Goal: Task Accomplishment & Management: Manage account settings

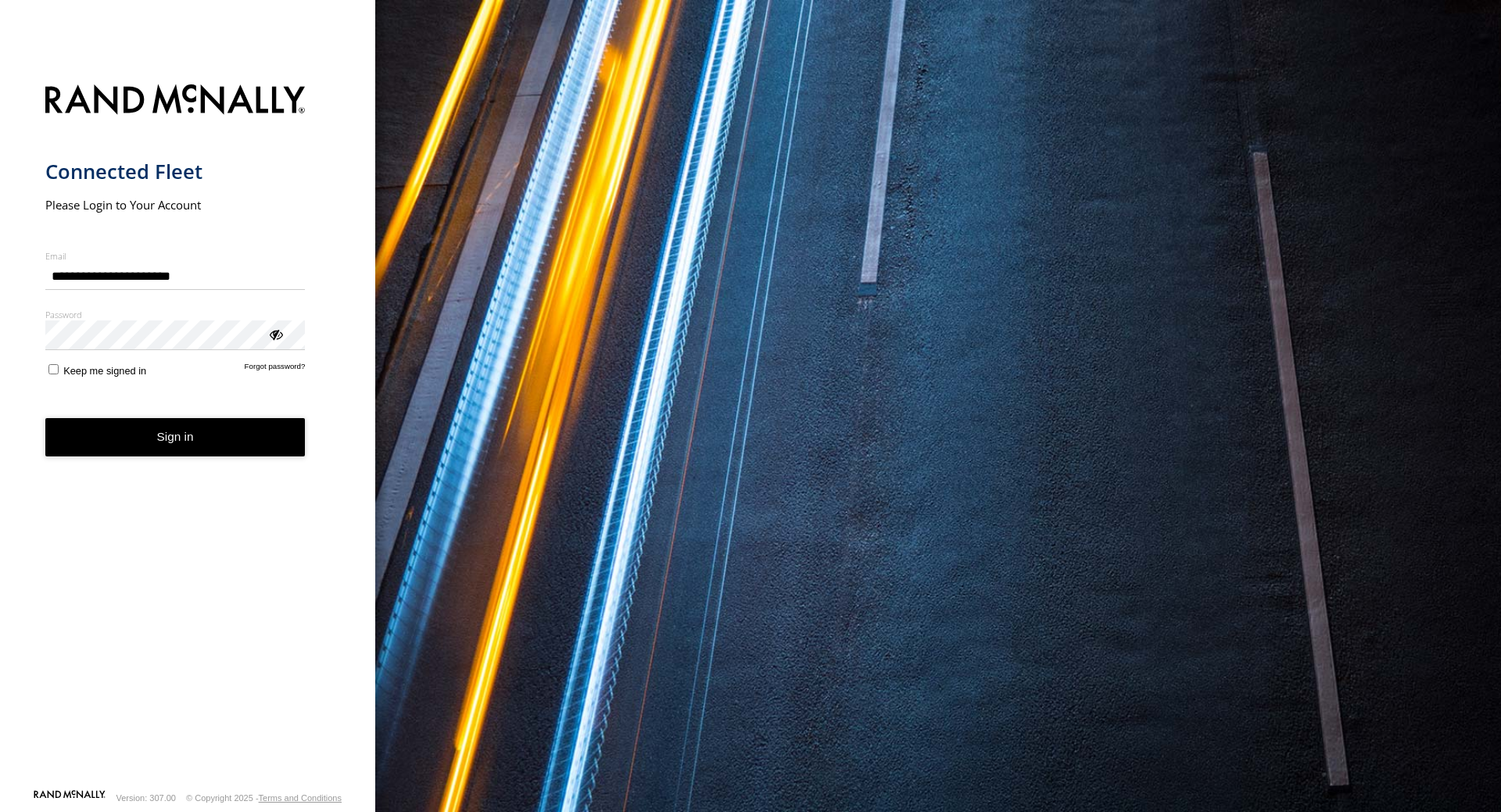
type input "**********"
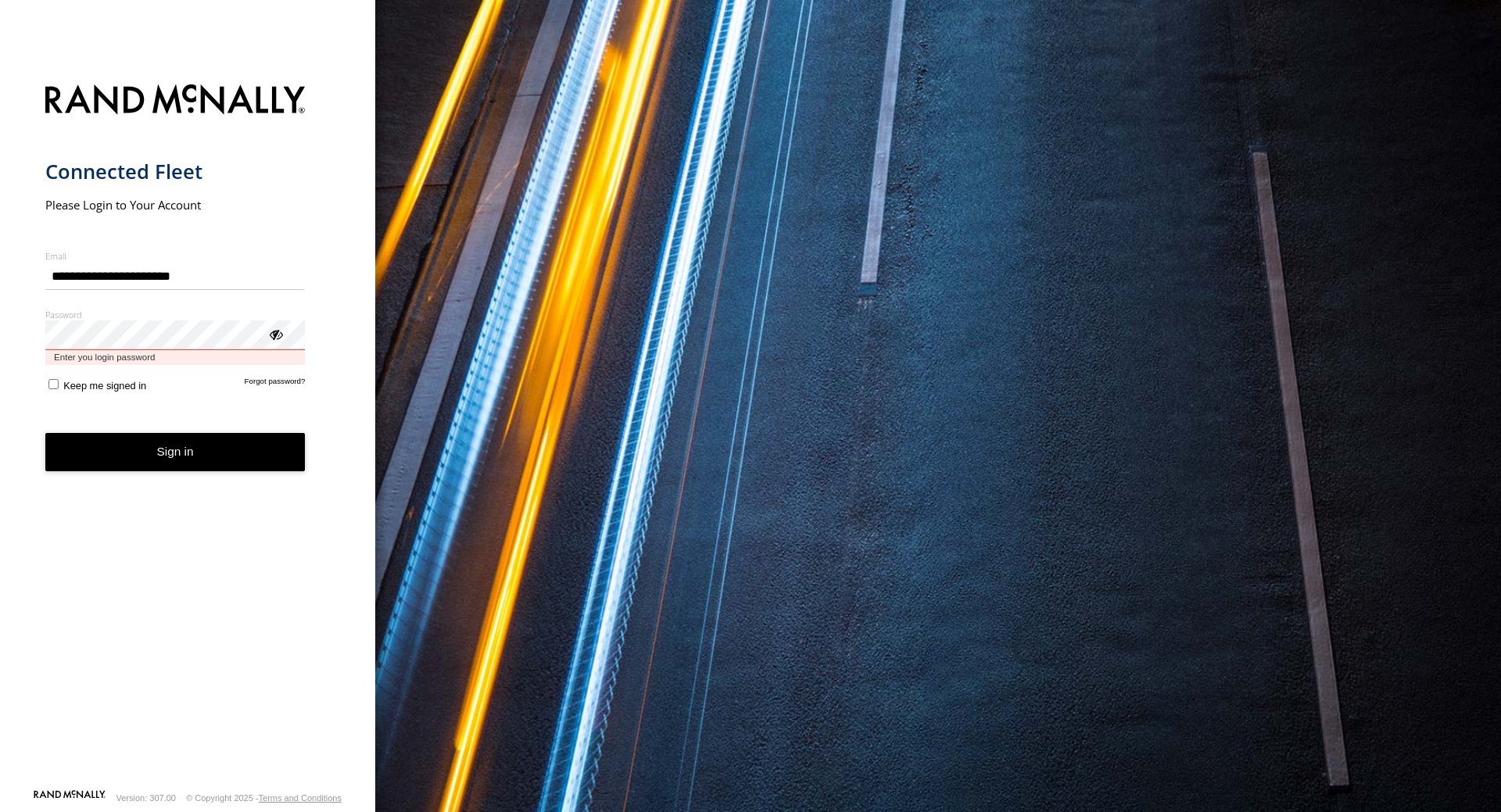
click at [46, 433] on button "Sign in" at bounding box center [176, 452] width 260 height 39
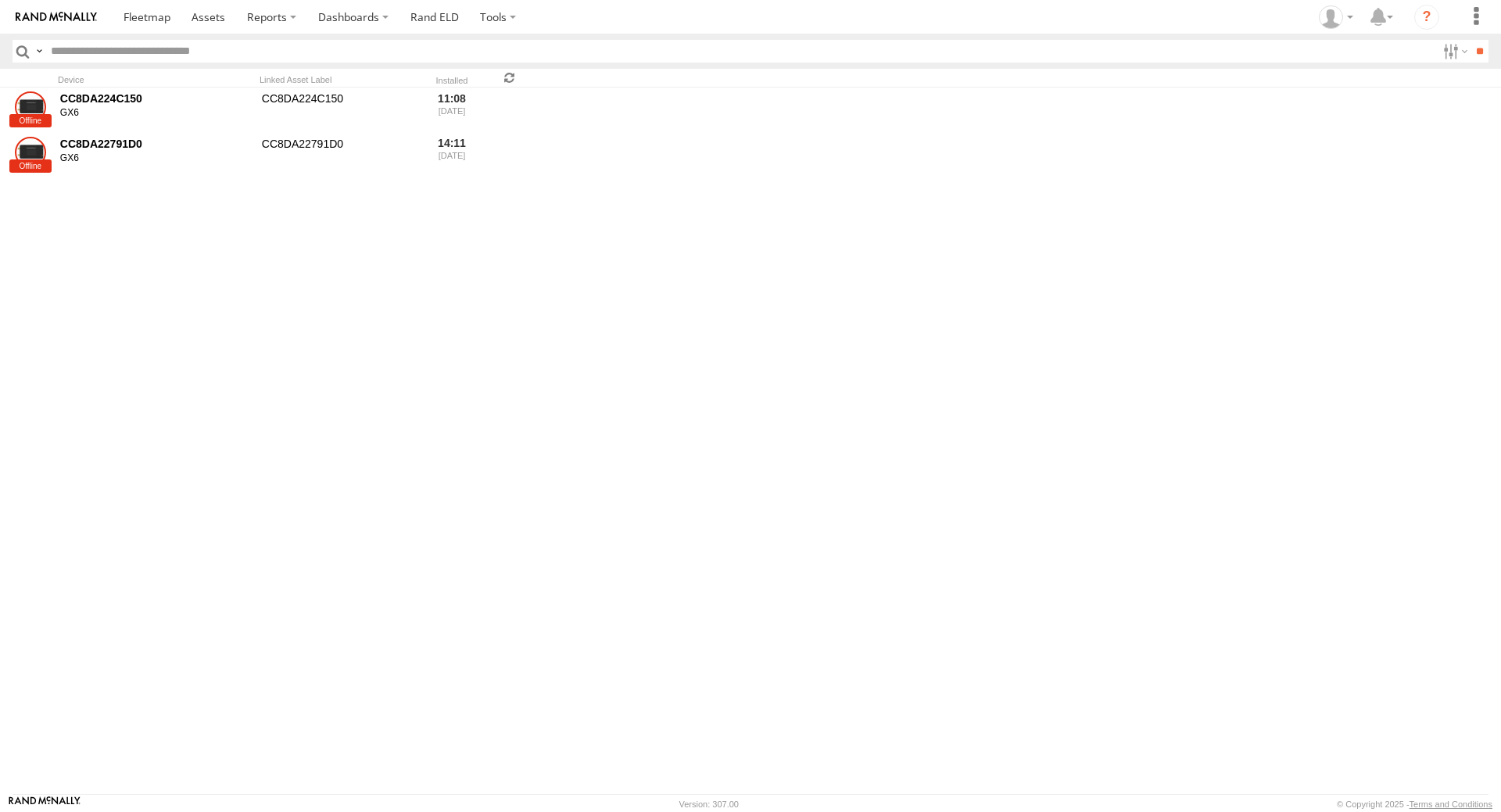
click at [503, 78] on span at bounding box center [509, 77] width 19 height 15
click at [505, 77] on span at bounding box center [509, 77] width 19 height 15
click at [512, 75] on span at bounding box center [509, 77] width 19 height 15
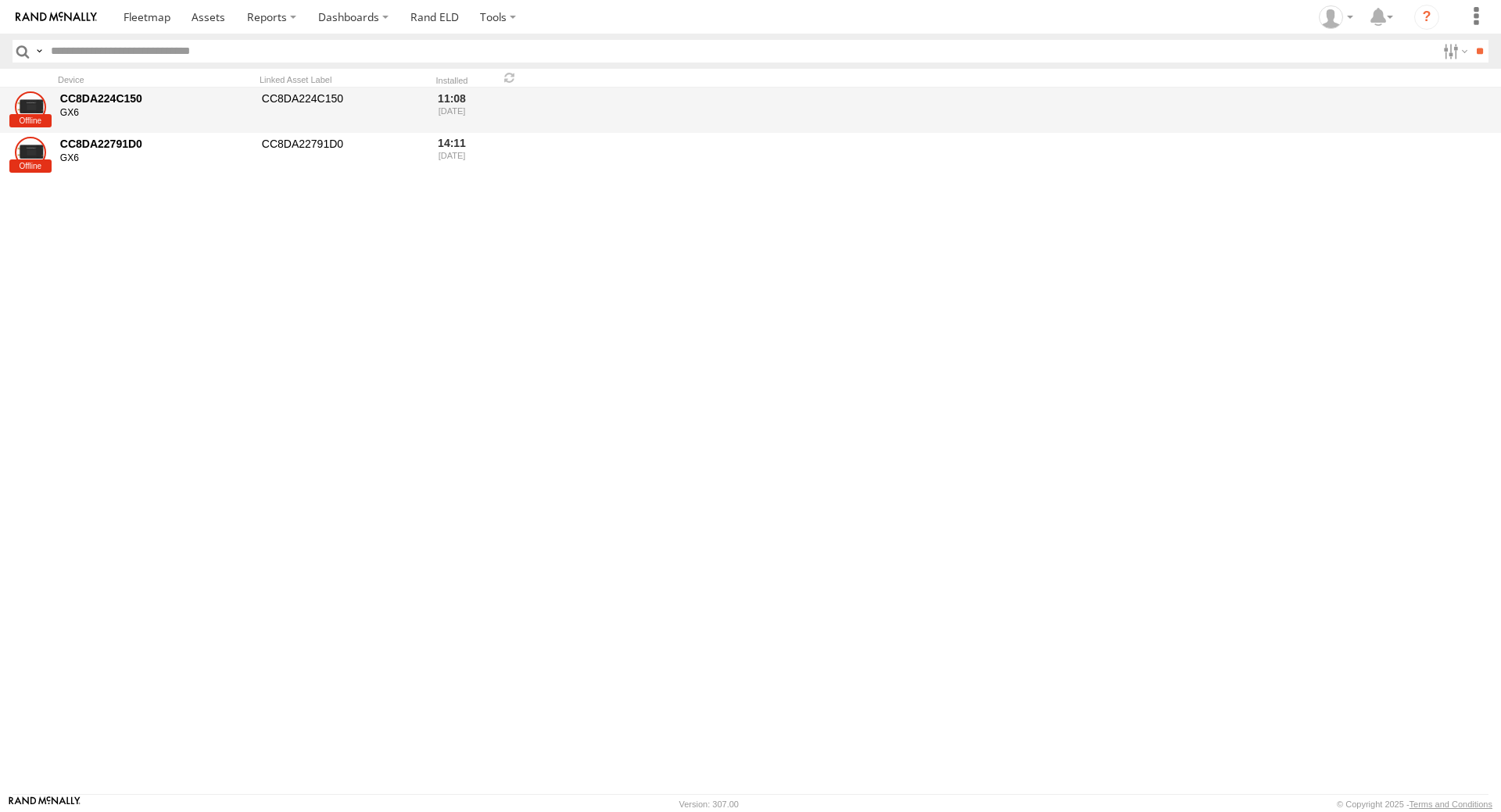
click at [69, 105] on div "CC8DA224C150" at bounding box center [156, 98] width 191 height 14
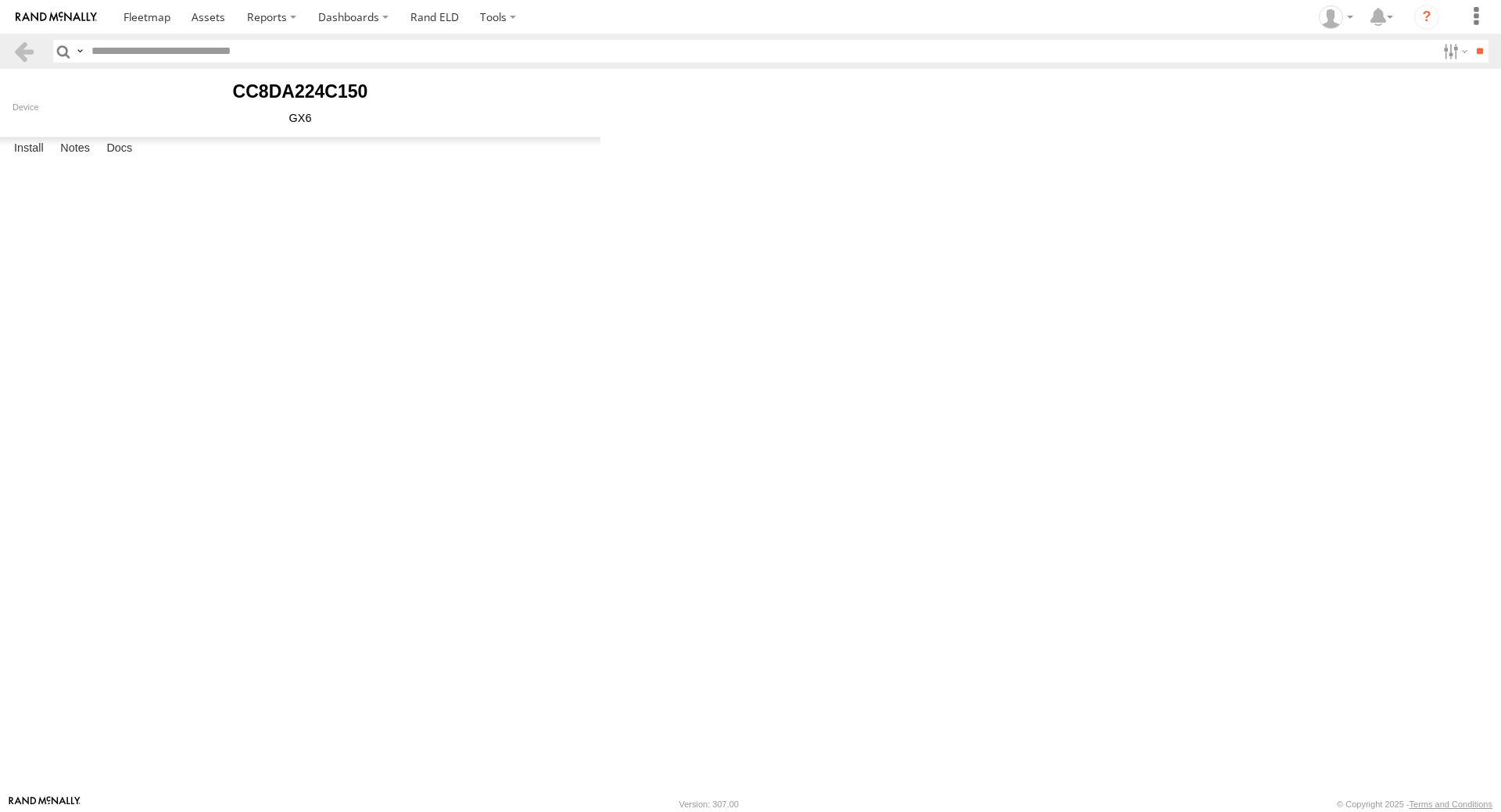
click at [0, 0] on span at bounding box center [0, 0] width 0 height 0
click at [28, 54] on link at bounding box center [24, 51] width 23 height 23
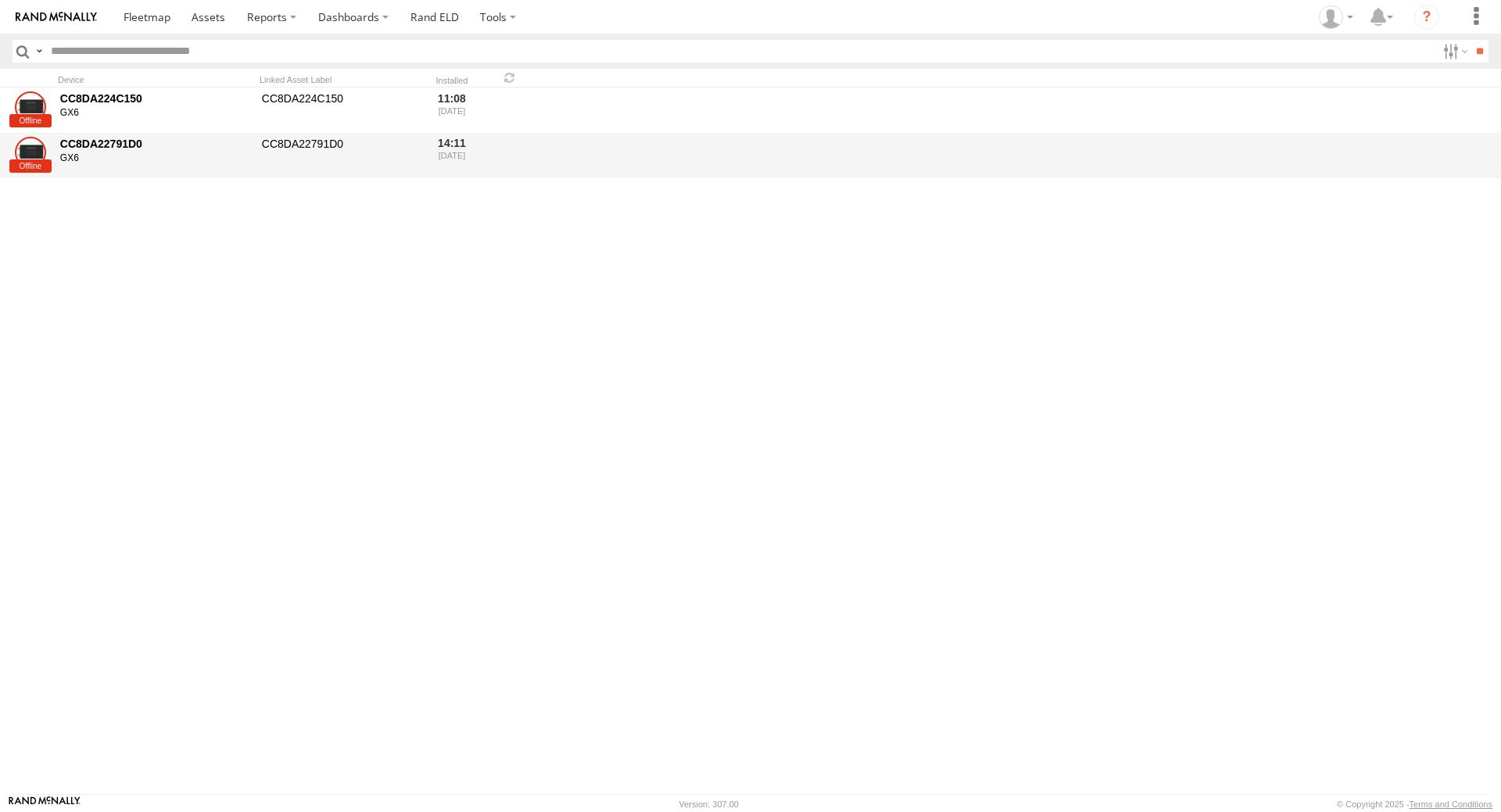
drag, startPoint x: 46, startPoint y: 148, endPoint x: 34, endPoint y: 161, distance: 17.7
click at [34, 161] on div at bounding box center [31, 153] width 32 height 32
click at [34, 160] on div at bounding box center [31, 153] width 32 height 32
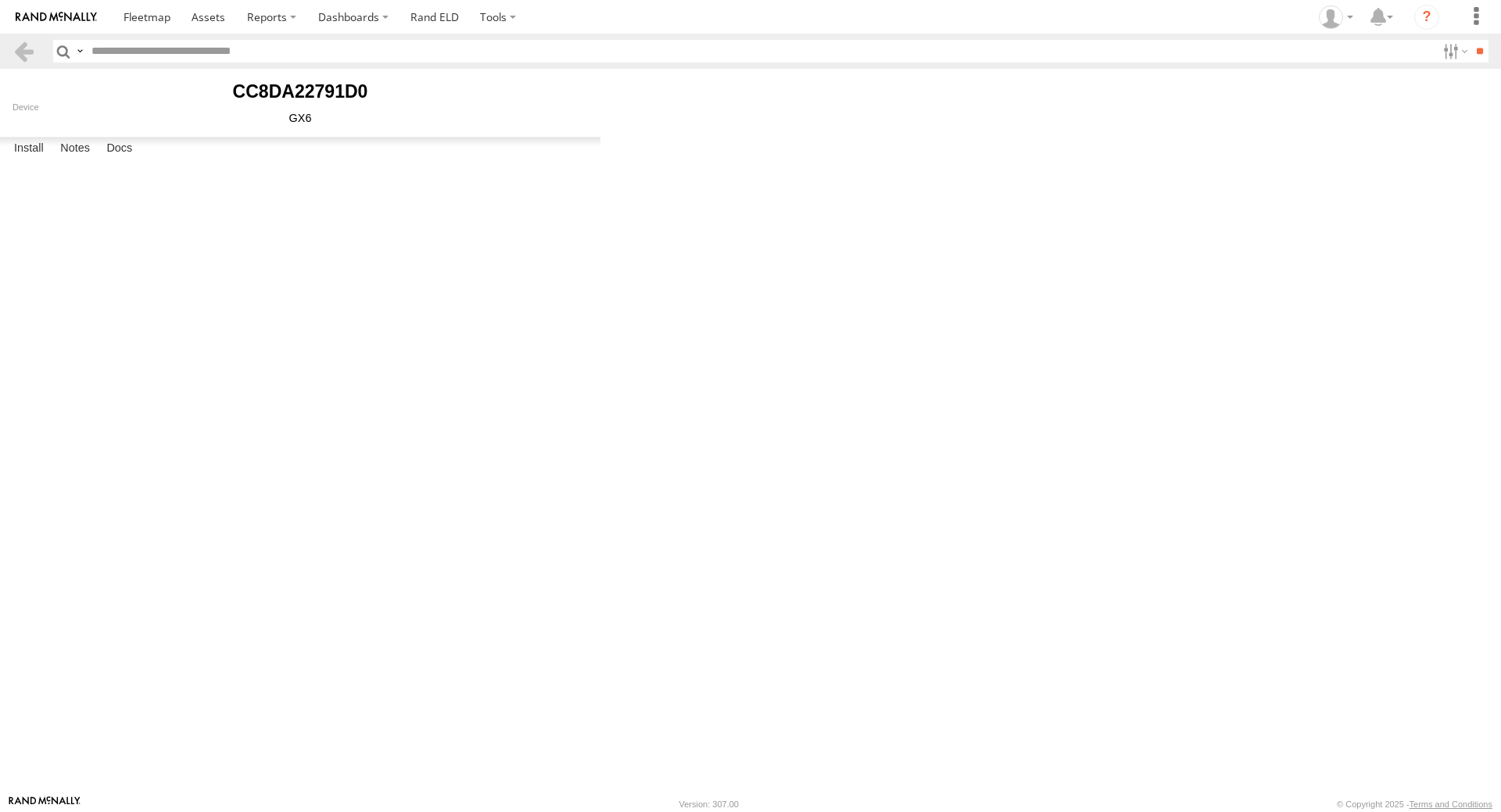
type input "**********"
type input "********"
type input "****"
click at [141, 20] on span at bounding box center [146, 16] width 47 height 15
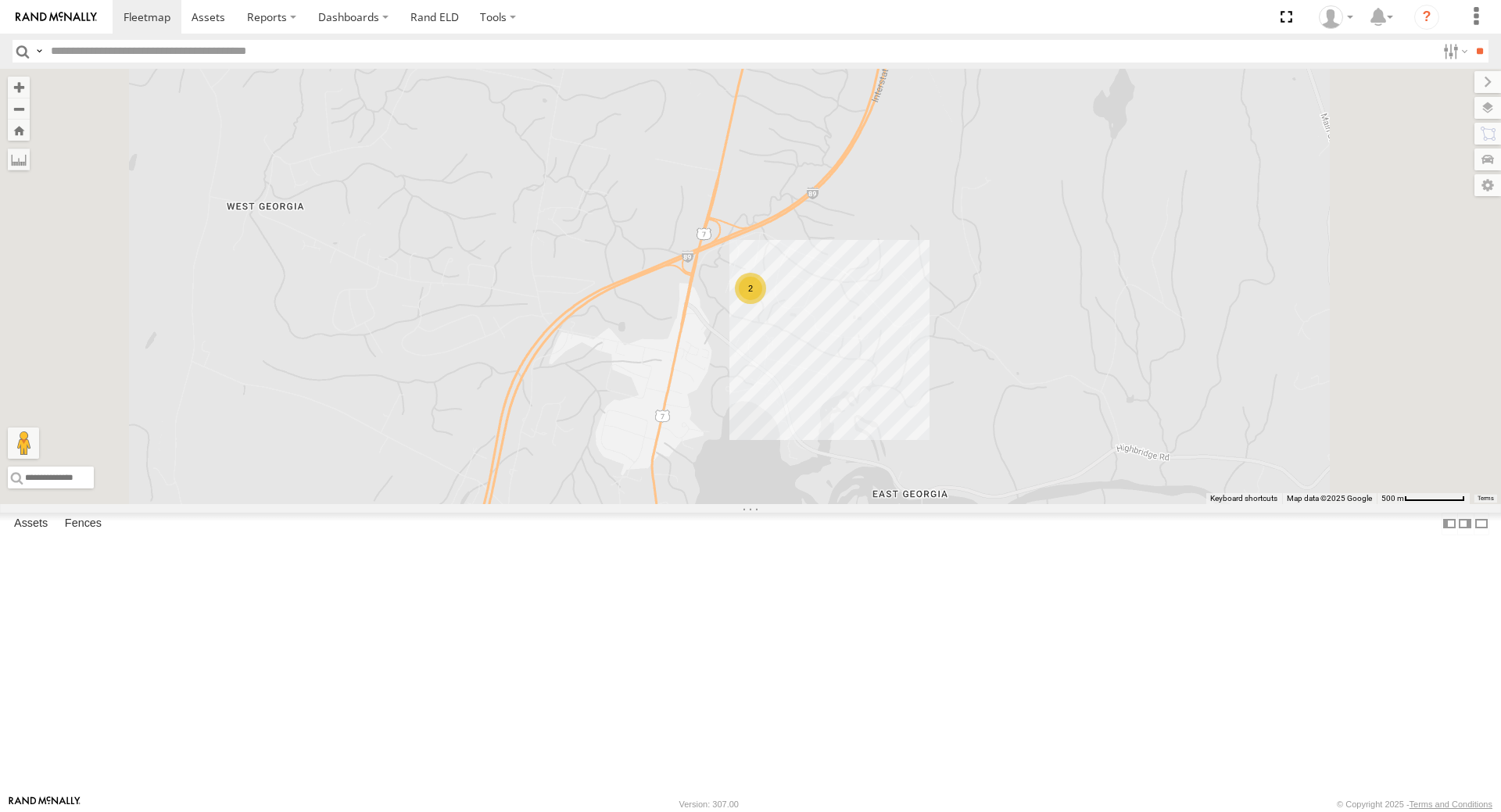
click at [766, 304] on div "2" at bounding box center [750, 289] width 32 height 32
click at [938, 437] on div "2" at bounding box center [750, 286] width 1501 height 436
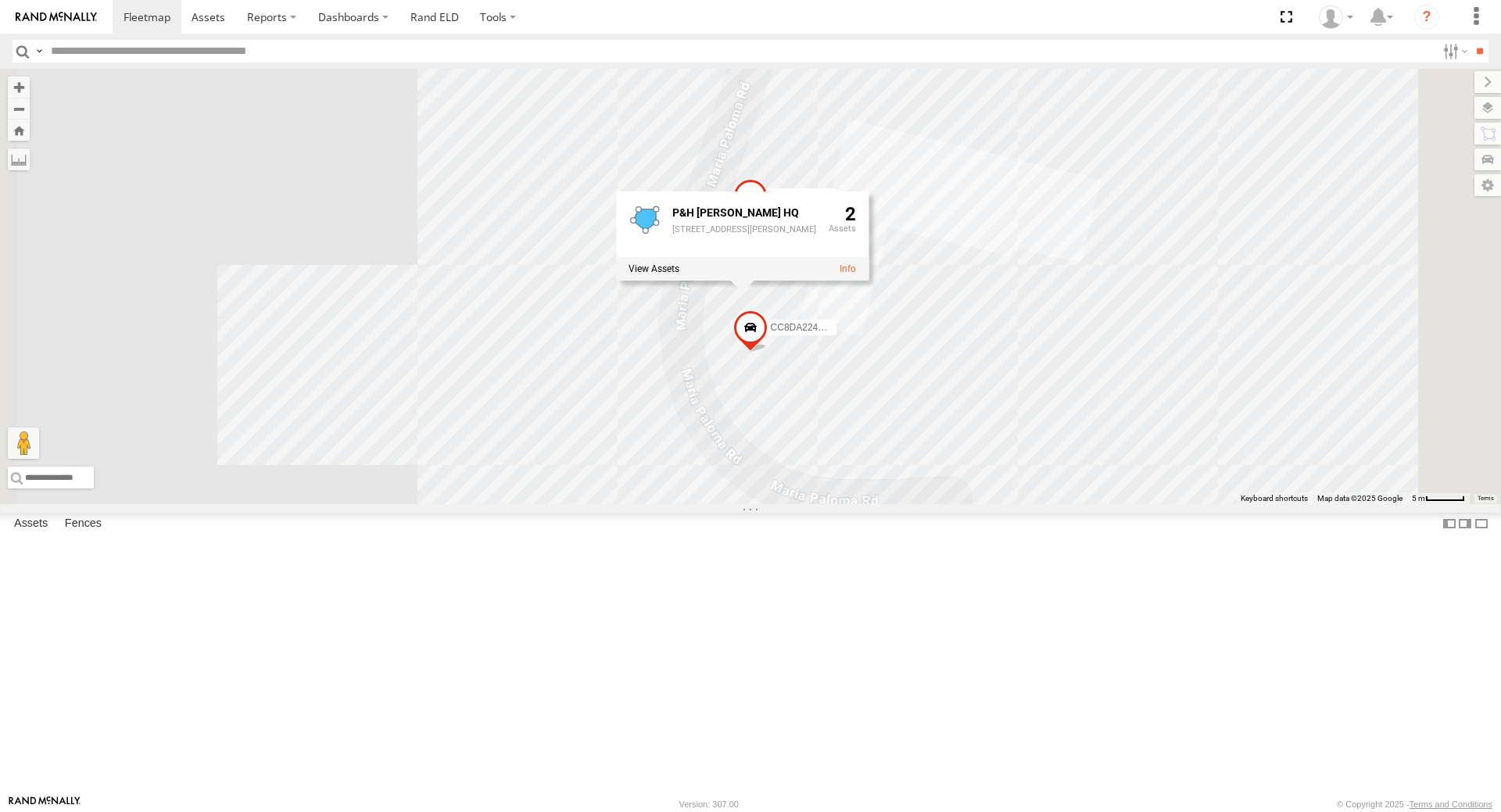
click at [841, 334] on span "CC8DA224C150" at bounding box center [806, 327] width 69 height 11
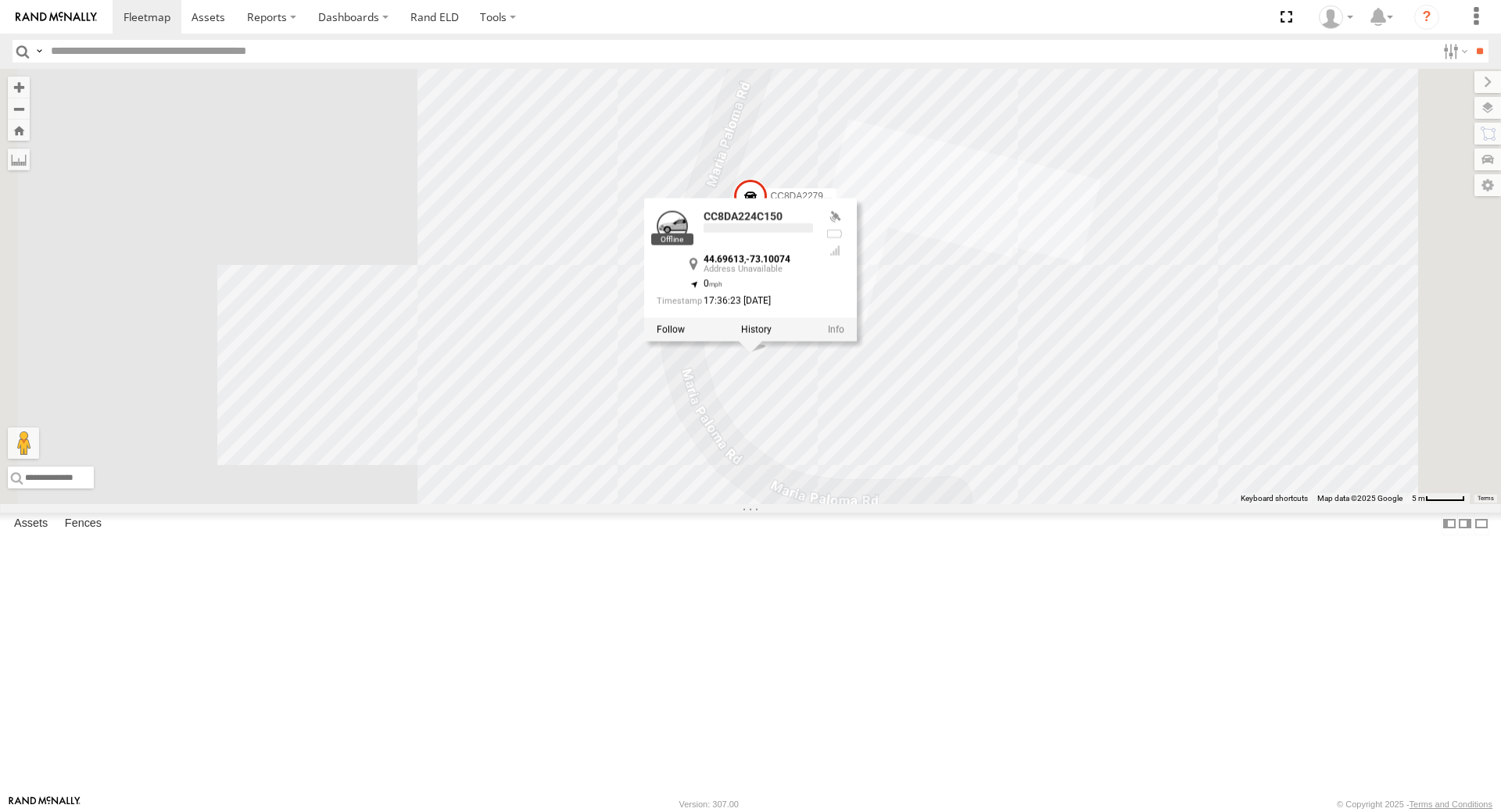
click at [857, 340] on div at bounding box center [750, 330] width 212 height 24
click at [1204, 355] on div "CC8DA224C150 CC8DA22791D0 CC8DA224C150 All Assets P&H Senesac HQ 44.69613 , -73…" at bounding box center [750, 286] width 1501 height 436
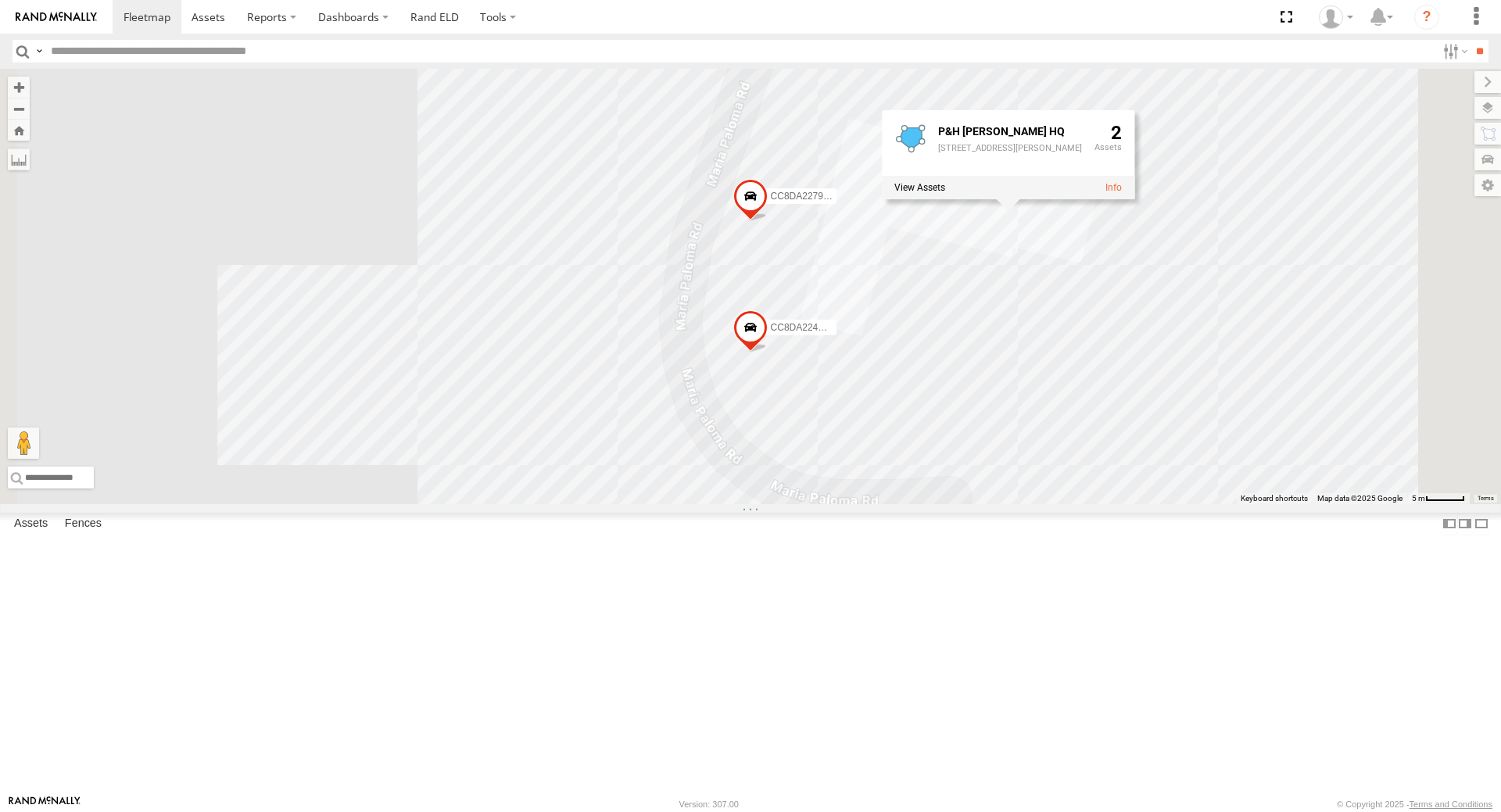
click at [767, 352] on span at bounding box center [750, 332] width 35 height 43
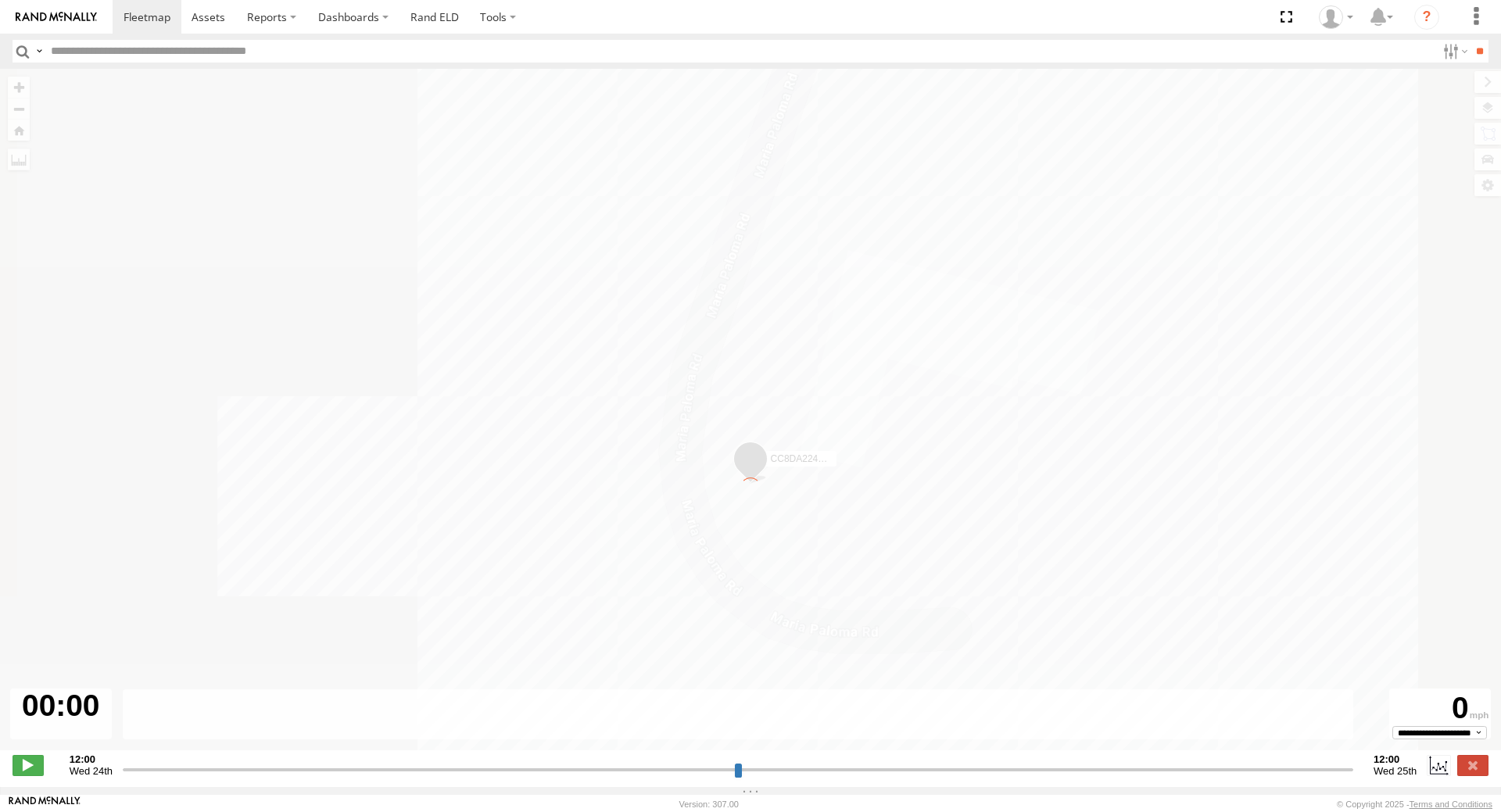
click at [945, 473] on div "← Move left → Move right ↑ Move up ↓ Move down + Zoom in - Zoom out Home Jump l…" at bounding box center [750, 417] width 1501 height 698
type input "**********"
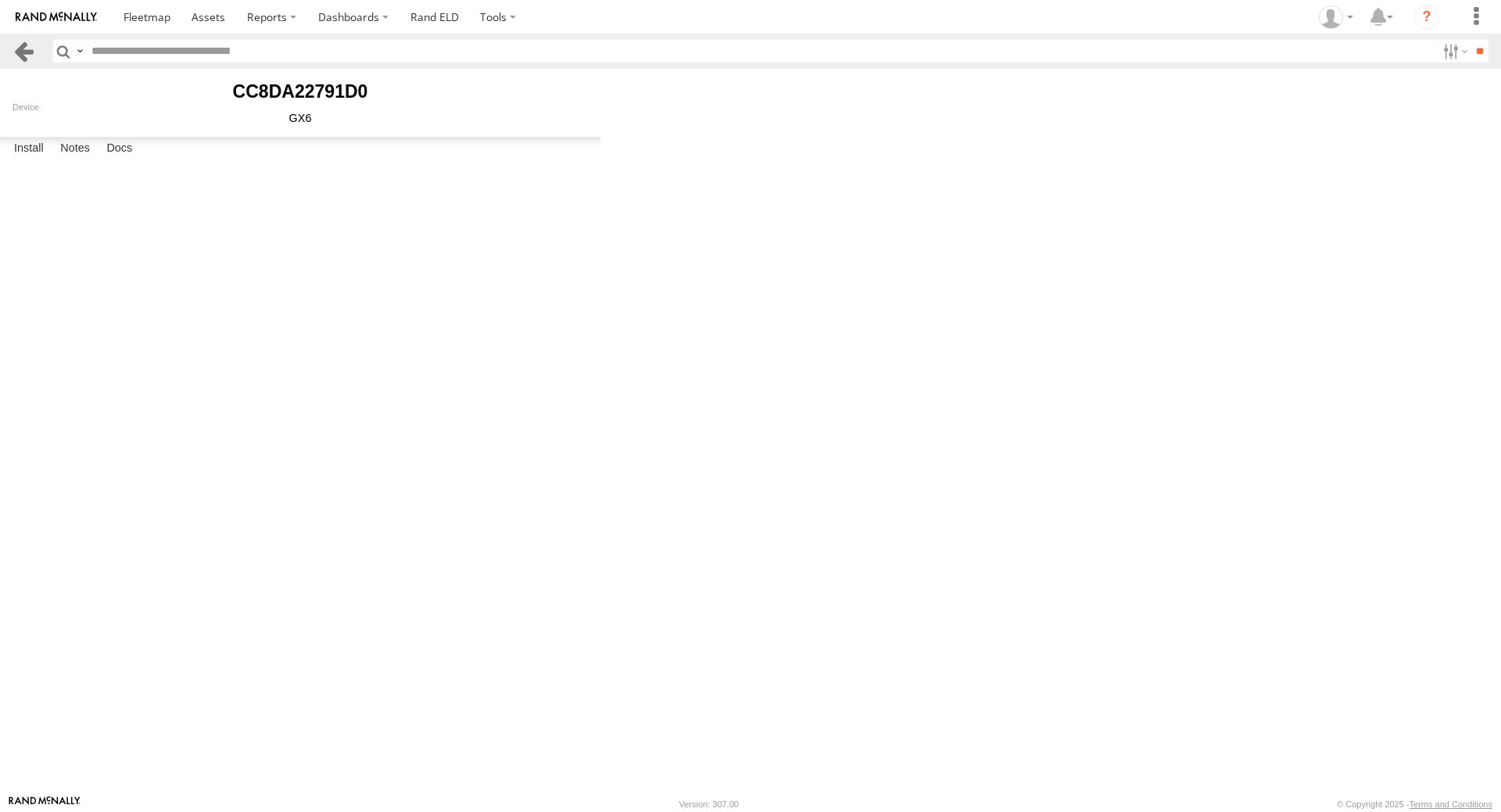
click at [17, 59] on link at bounding box center [24, 51] width 23 height 23
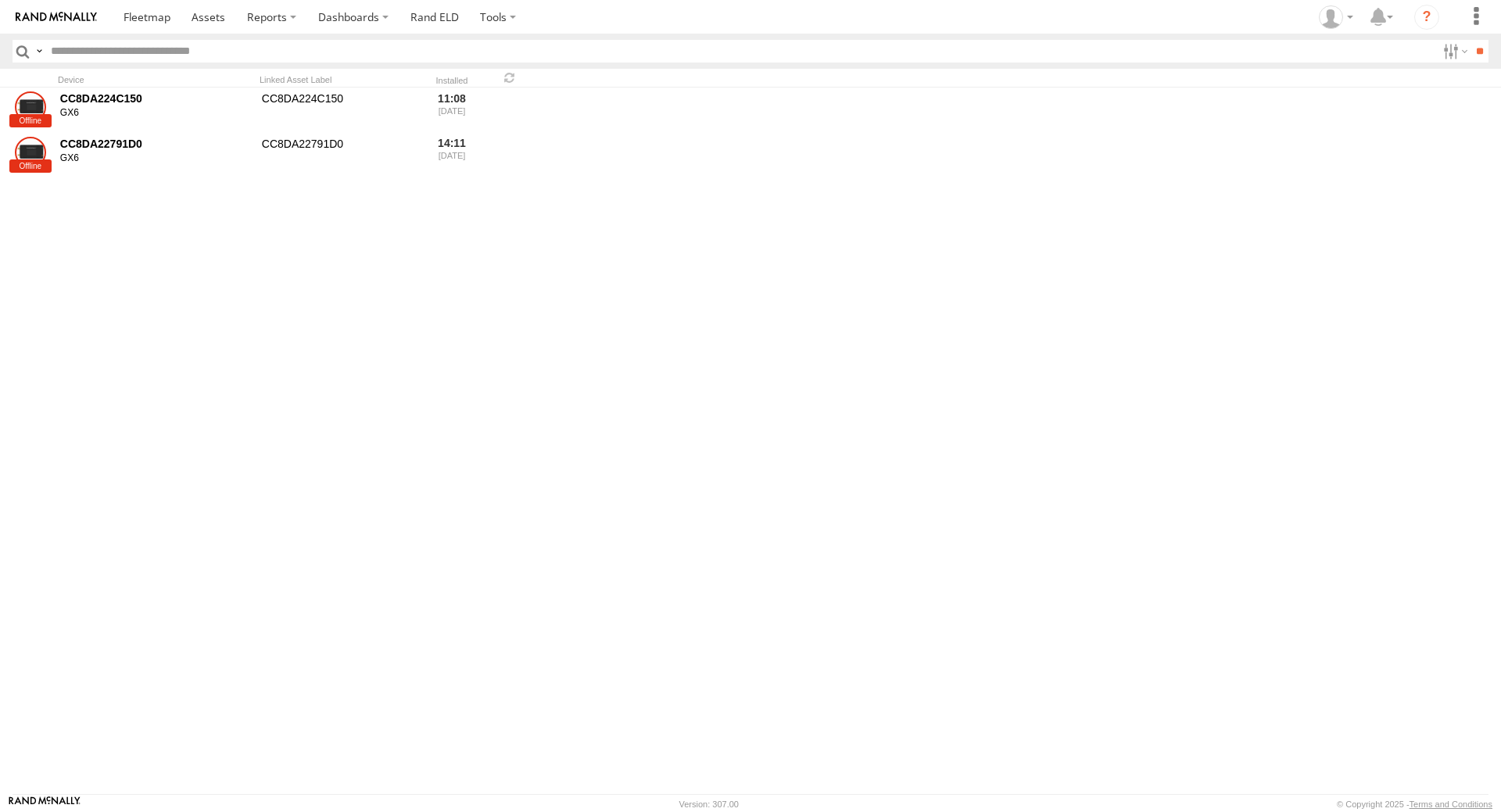
click at [50, 14] on img at bounding box center [57, 17] width 81 height 11
click at [510, 76] on span at bounding box center [509, 77] width 19 height 15
click at [212, 20] on span at bounding box center [208, 16] width 34 height 15
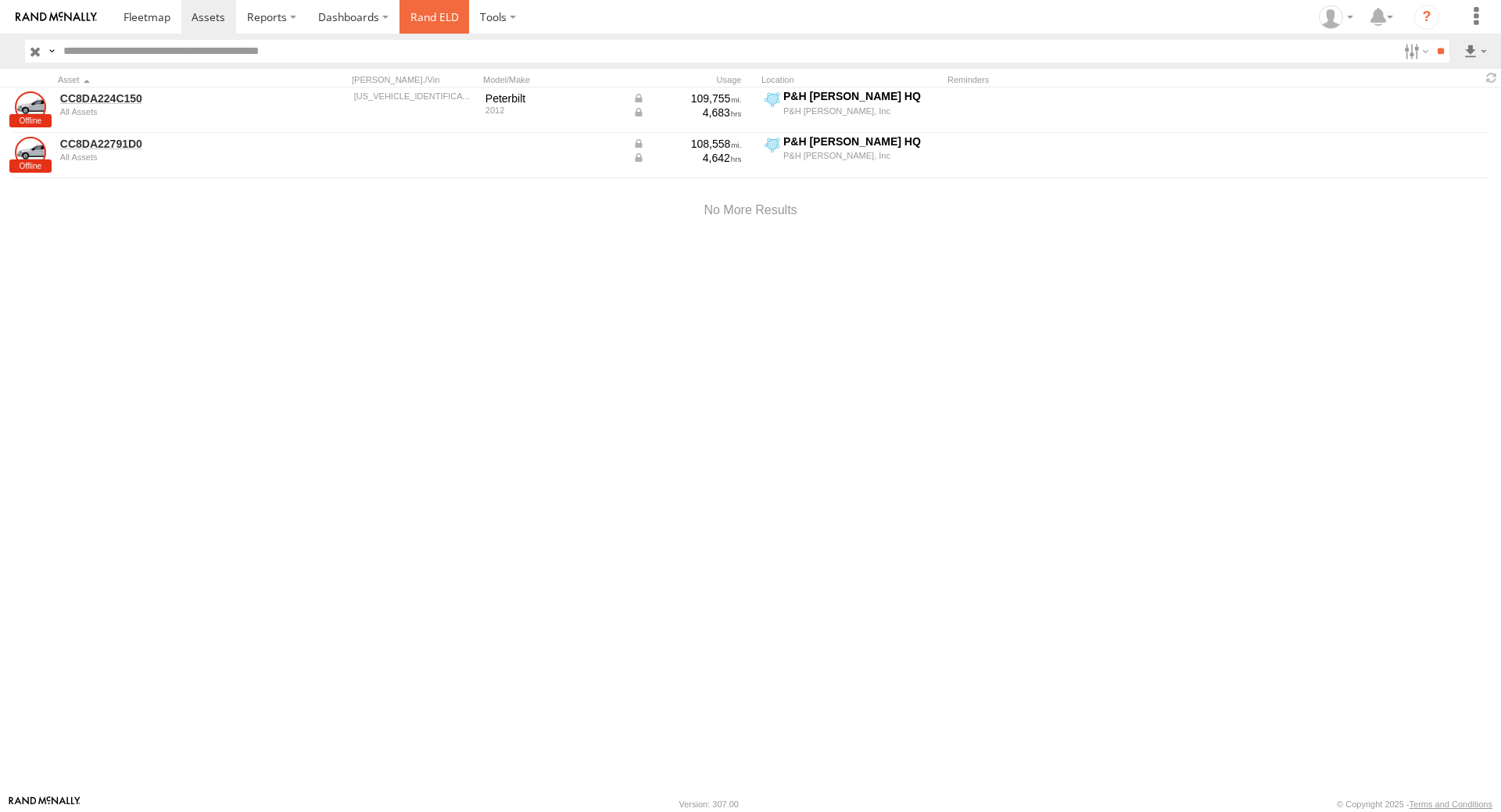
click at [440, 14] on link "Rand ELD" at bounding box center [434, 17] width 70 height 34
click at [145, 9] on span at bounding box center [146, 16] width 47 height 15
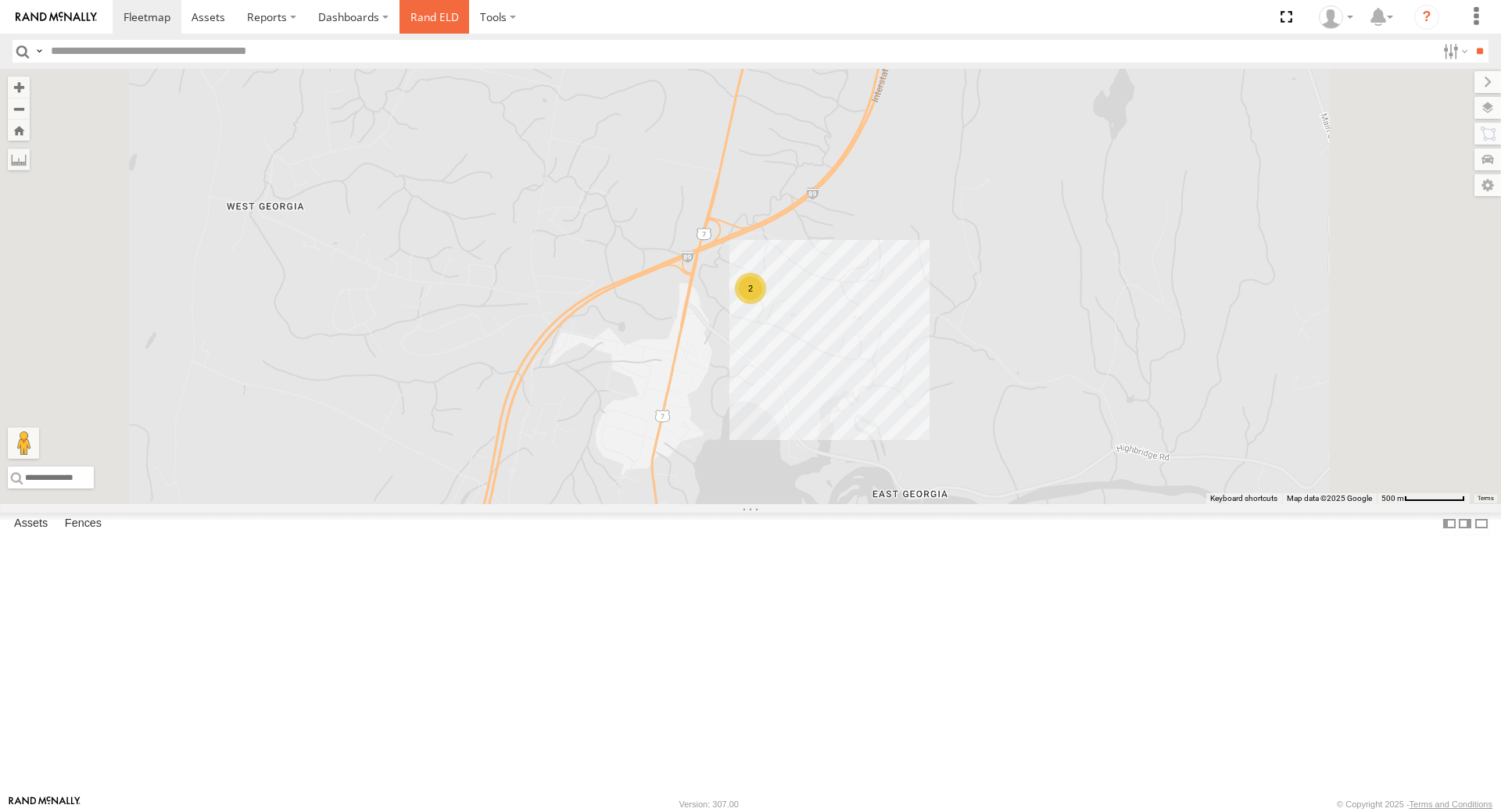
click at [435, 9] on link "Rand ELD" at bounding box center [434, 17] width 70 height 34
click at [76, 17] on img at bounding box center [57, 17] width 81 height 11
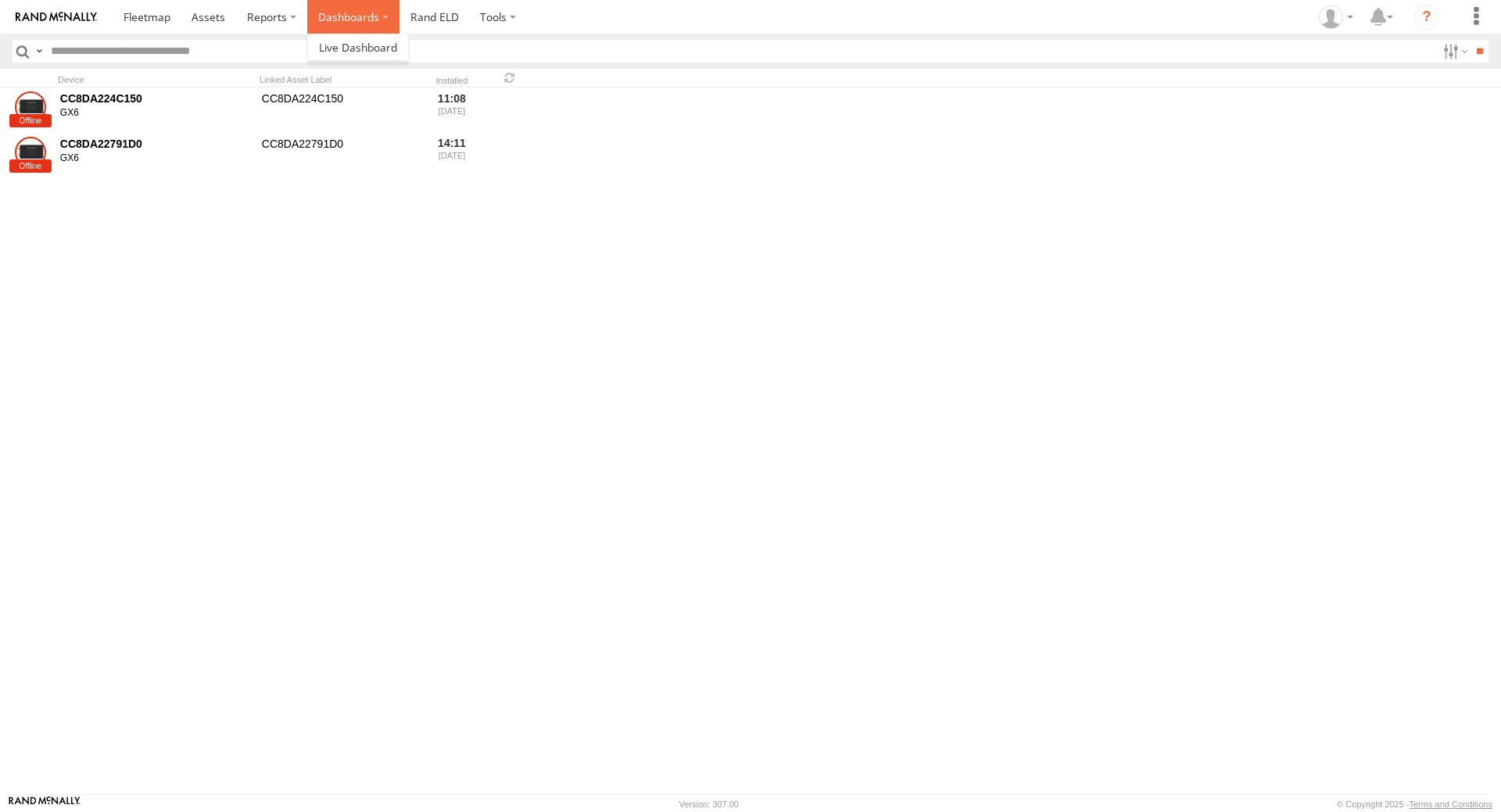
click at [371, 17] on label "Dashboards" at bounding box center [353, 17] width 92 height 34
click at [365, 46] on span at bounding box center [357, 47] width 78 height 15
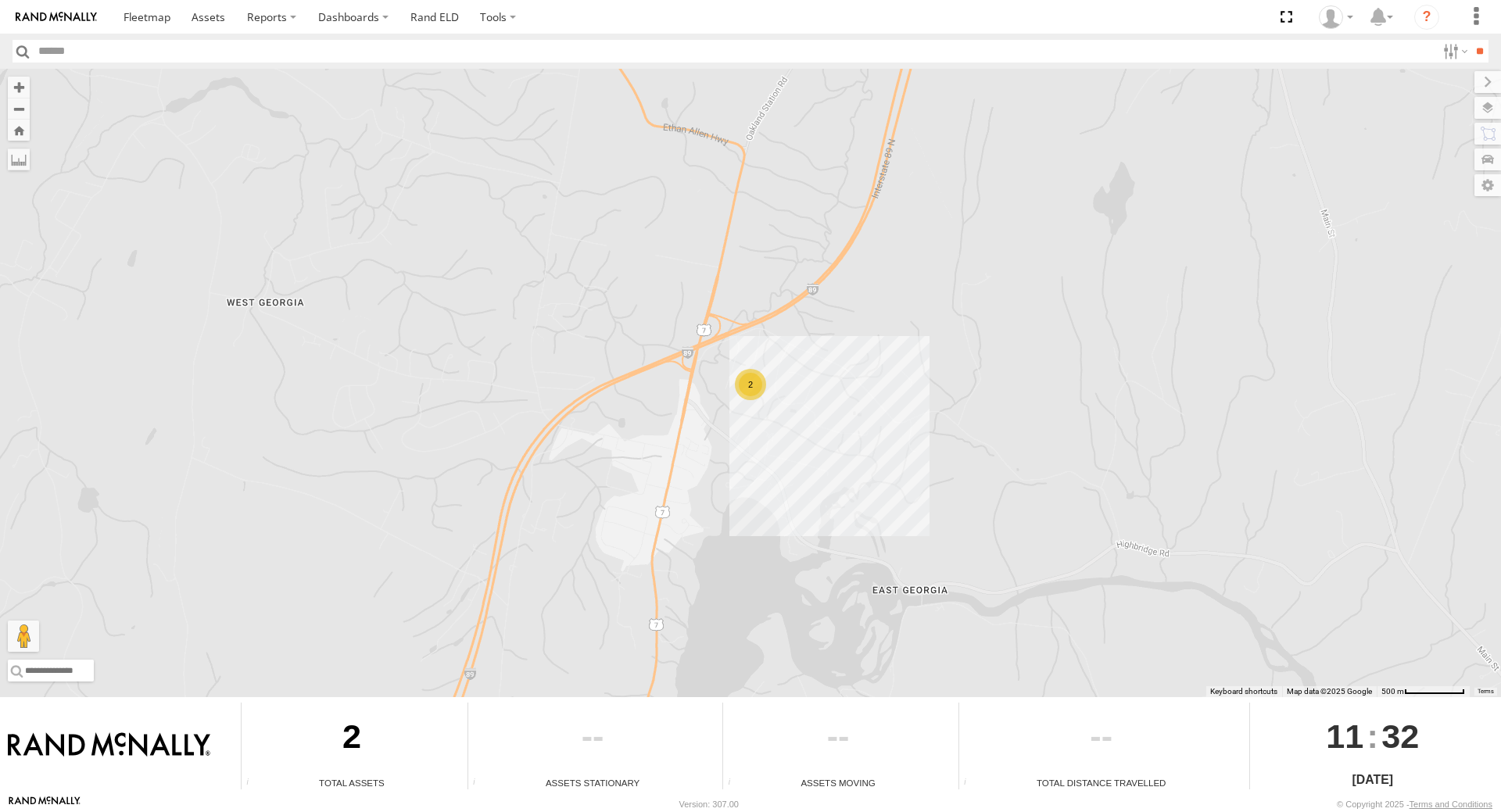
click at [760, 389] on div "2" at bounding box center [750, 385] width 32 height 32
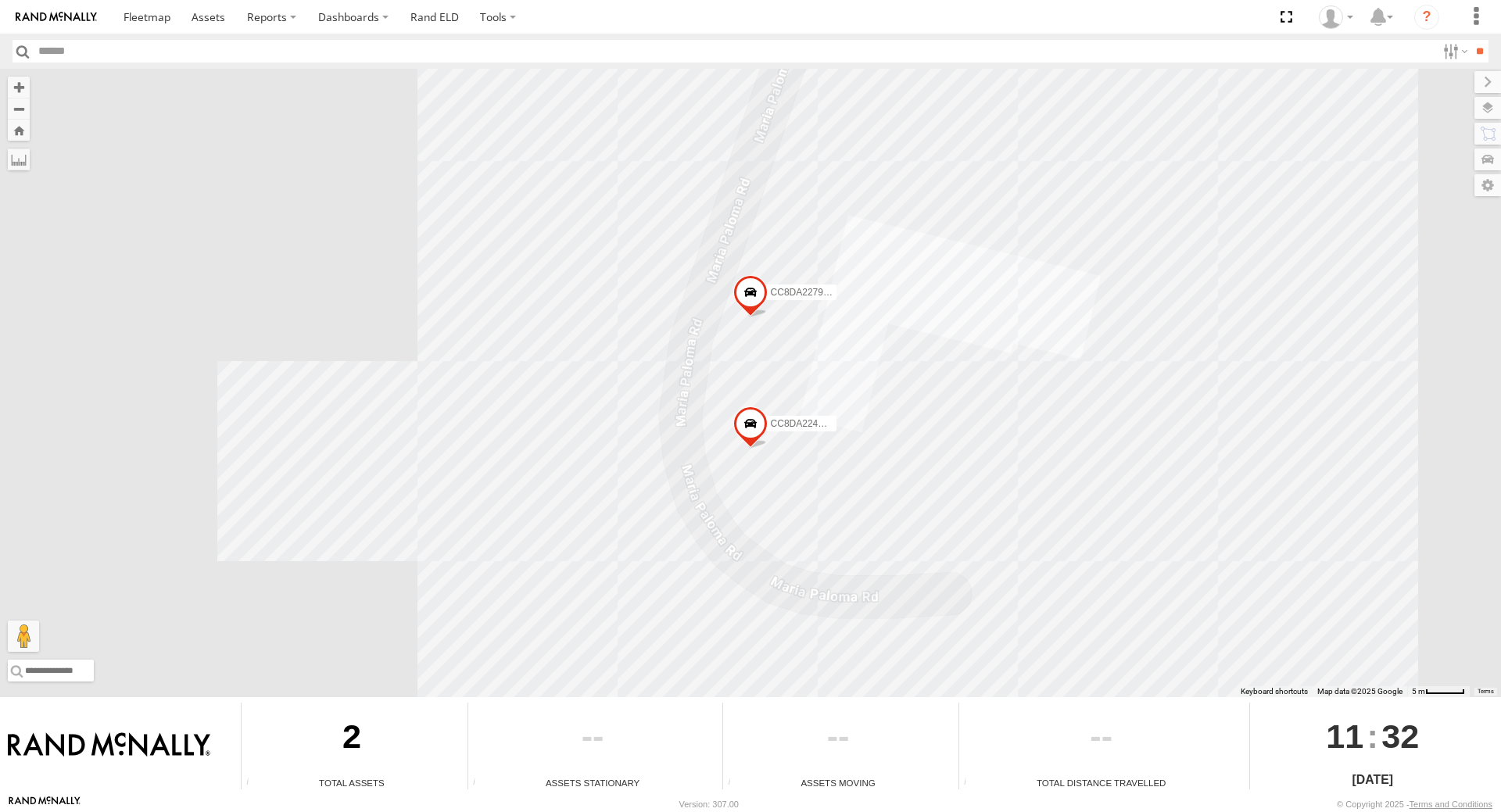
click at [750, 427] on span at bounding box center [750, 428] width 35 height 43
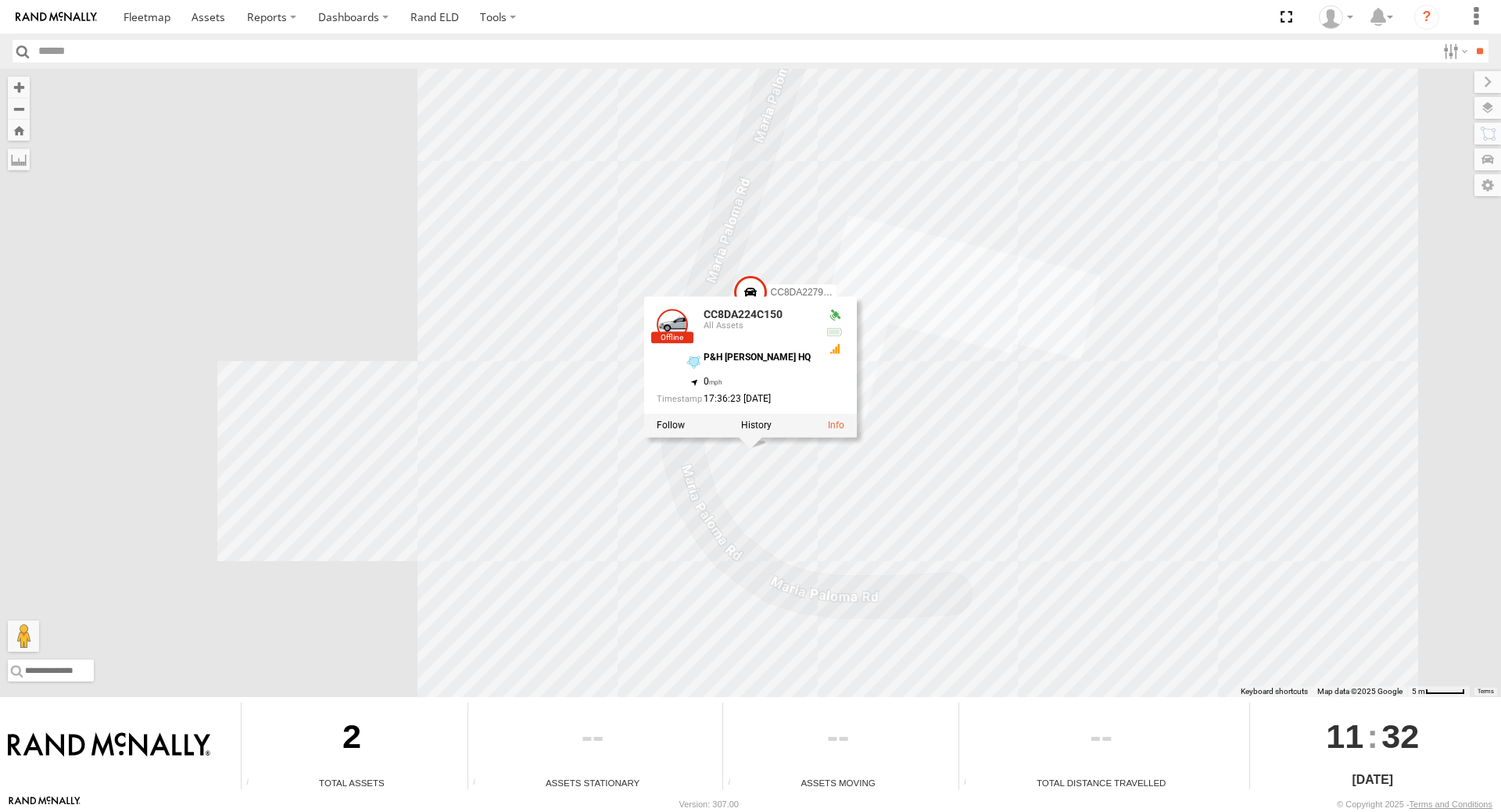
click at [836, 313] on div at bounding box center [835, 316] width 19 height 13
click at [836, 419] on div at bounding box center [750, 426] width 212 height 24
click at [836, 347] on div at bounding box center [835, 349] width 19 height 13
click at [934, 204] on div "CC8DA224C150 CC8DA22791D0 CC8DA224C150 All Assets P&H Senesac HQ 44.69613 , -73…" at bounding box center [750, 382] width 1501 height 628
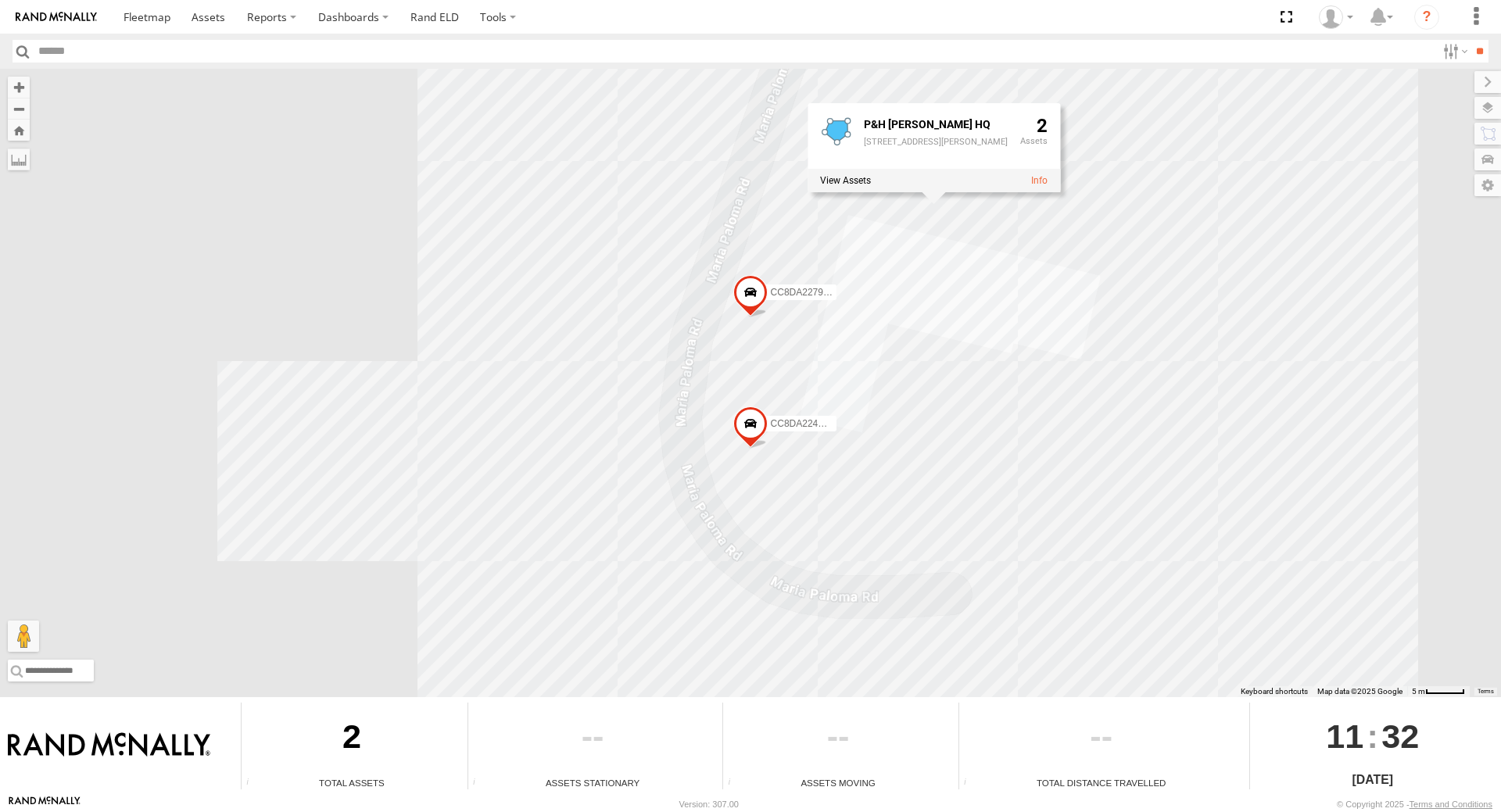
click at [788, 429] on span "CC8DA224C150" at bounding box center [806, 423] width 69 height 11
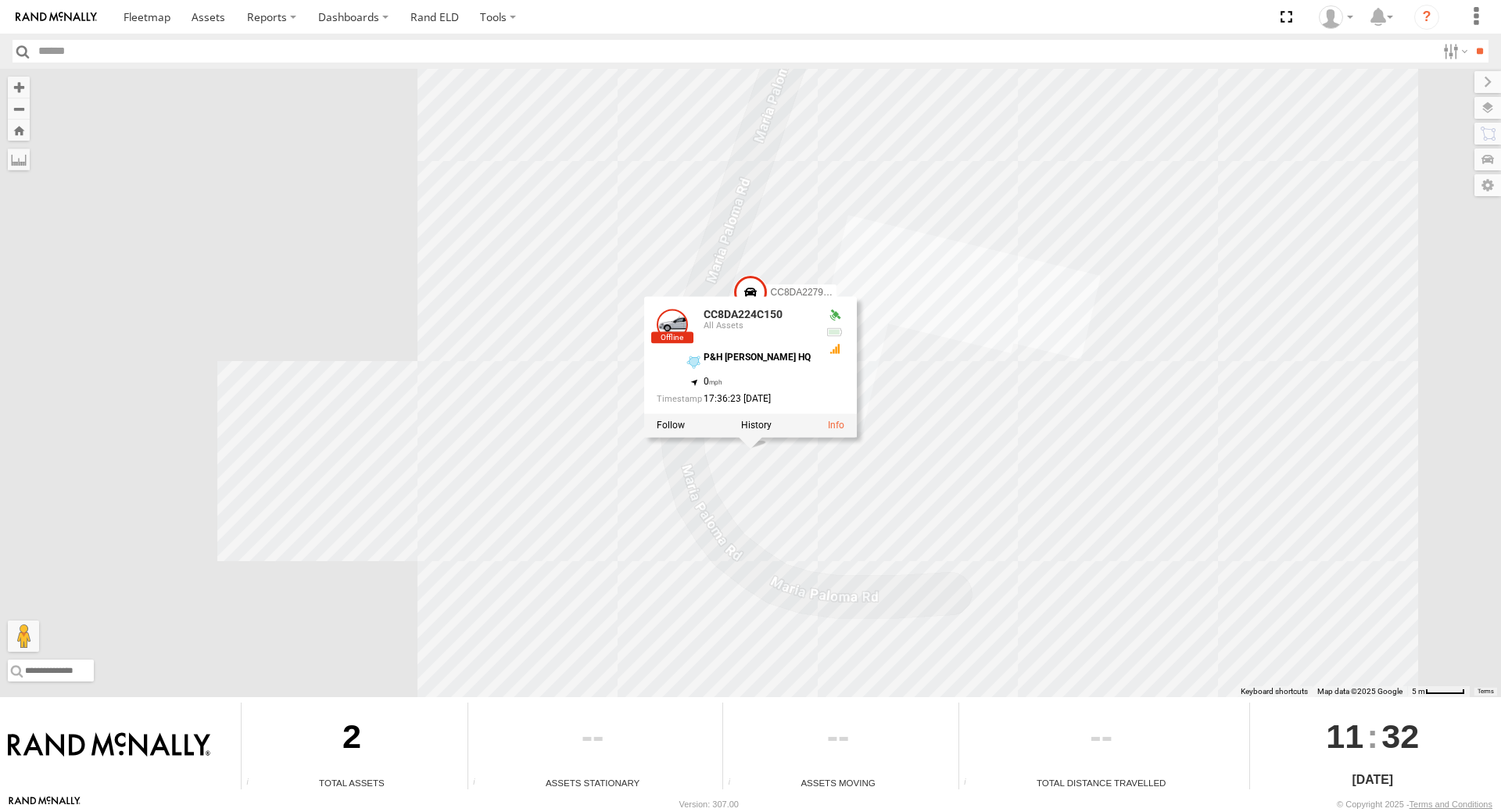
click at [890, 486] on div "CC8DA224C150 CC8DA22791D0 CC8DA224C150 All Assets P&H Senesac HQ 44.69613 , -73…" at bounding box center [750, 382] width 1501 height 628
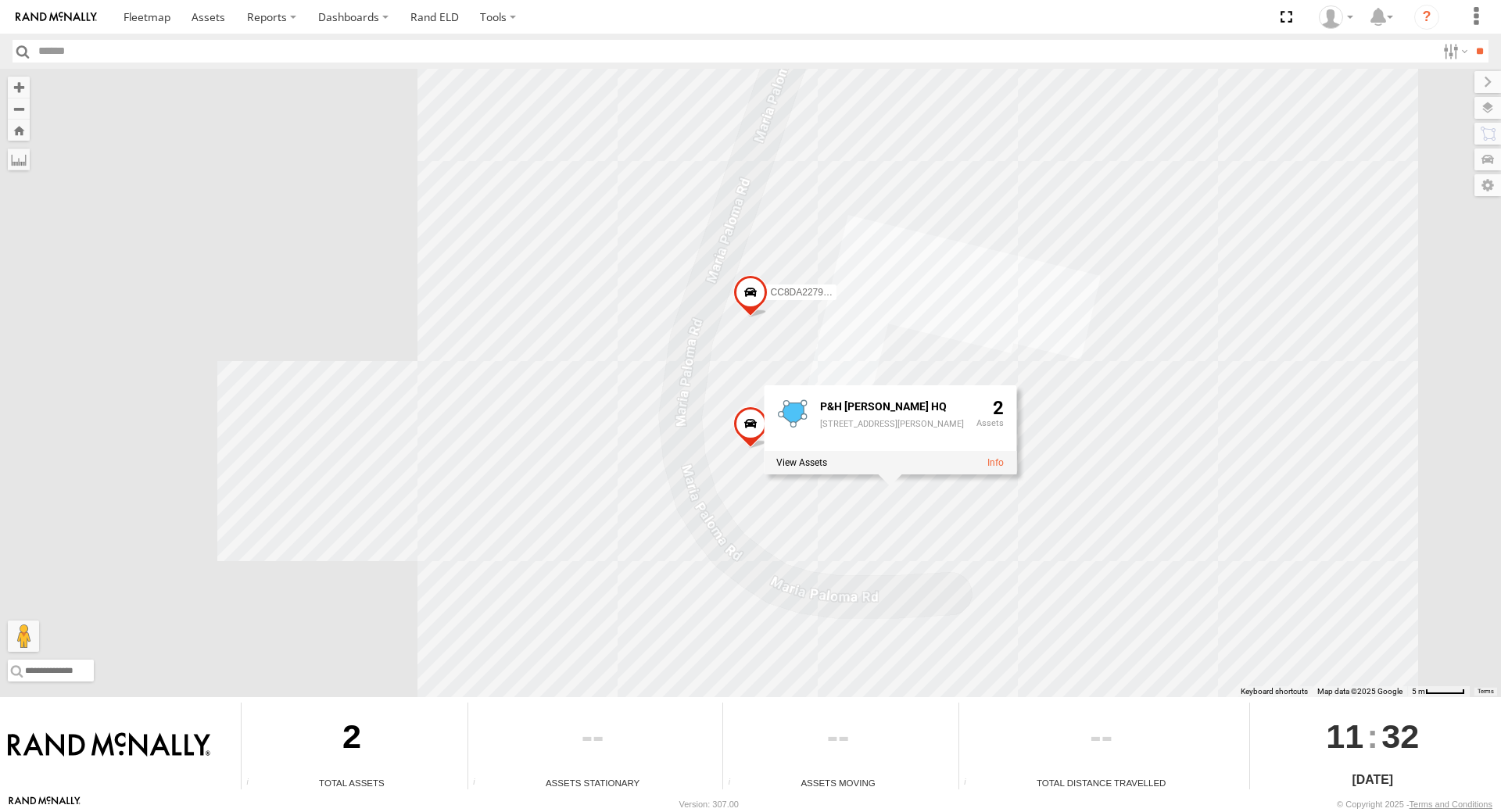
click at [787, 277] on div "CC8DA224C150 CC8DA22791D0 P&H Senesac HQ 257 Maria Paloma Rd Fairfax, VT ,05454…" at bounding box center [750, 382] width 1501 height 628
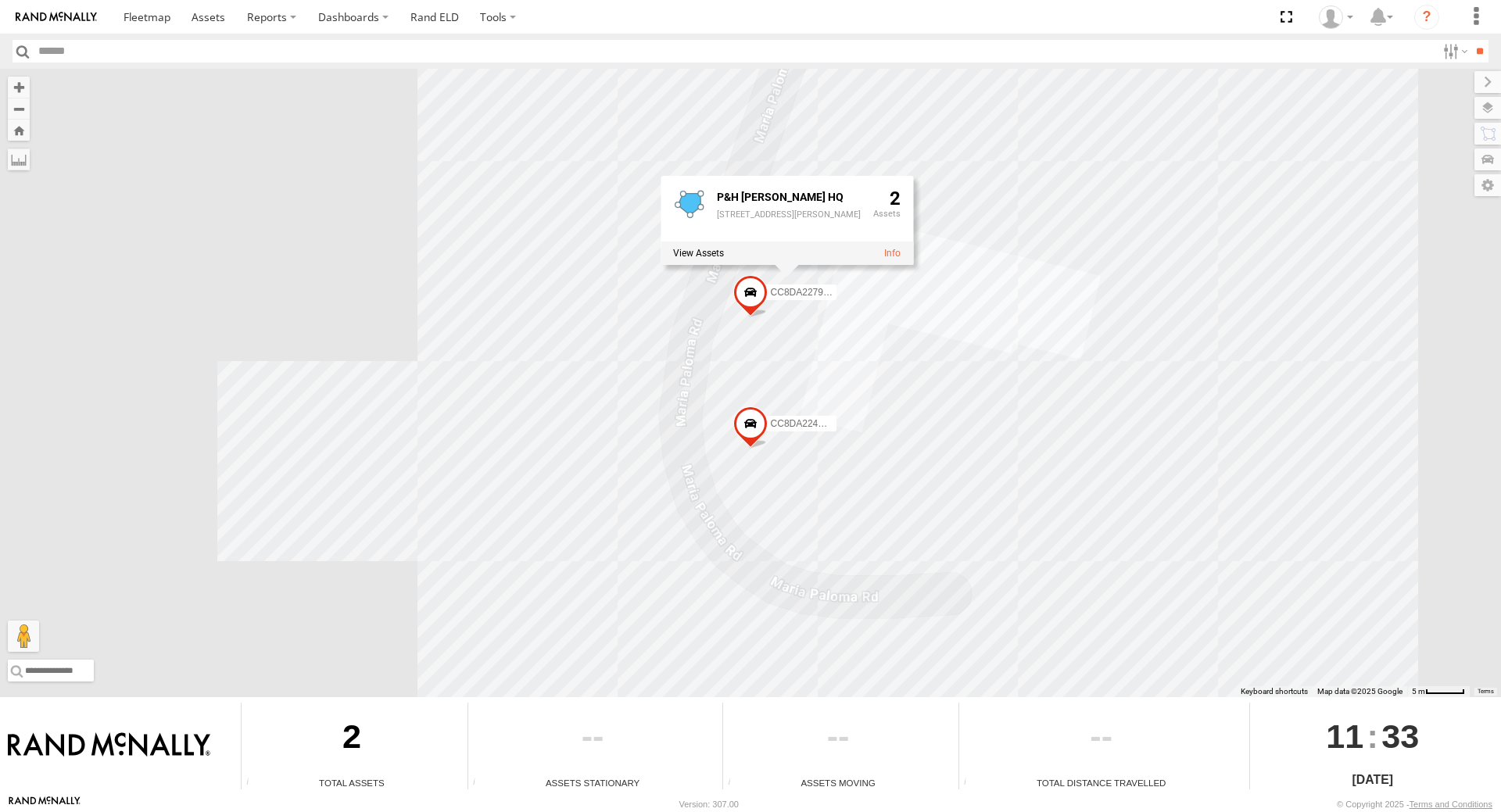
click at [716, 247] on div at bounding box center [787, 253] width 252 height 24
click at [709, 252] on label at bounding box center [698, 253] width 51 height 11
click at [0, 0] on div "Fence" at bounding box center [0, 0] width 0 height 0
click at [0, 0] on link "CC8DA22791D0" at bounding box center [0, 0] width 0 height 0
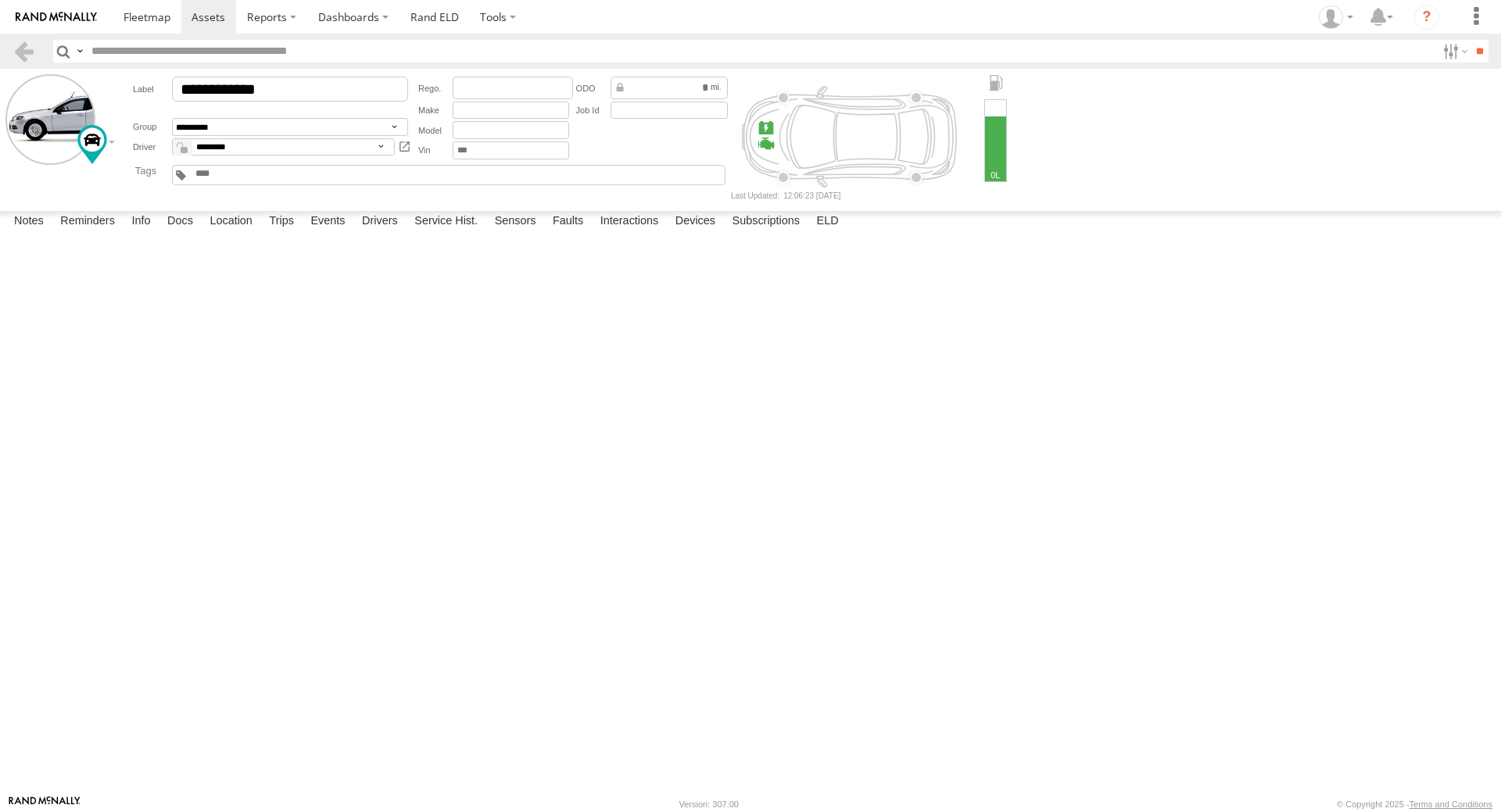
click at [767, 133] on div at bounding box center [765, 128] width 17 height 17
click at [1001, 131] on div at bounding box center [996, 140] width 23 height 82
click at [25, 44] on link at bounding box center [24, 51] width 23 height 23
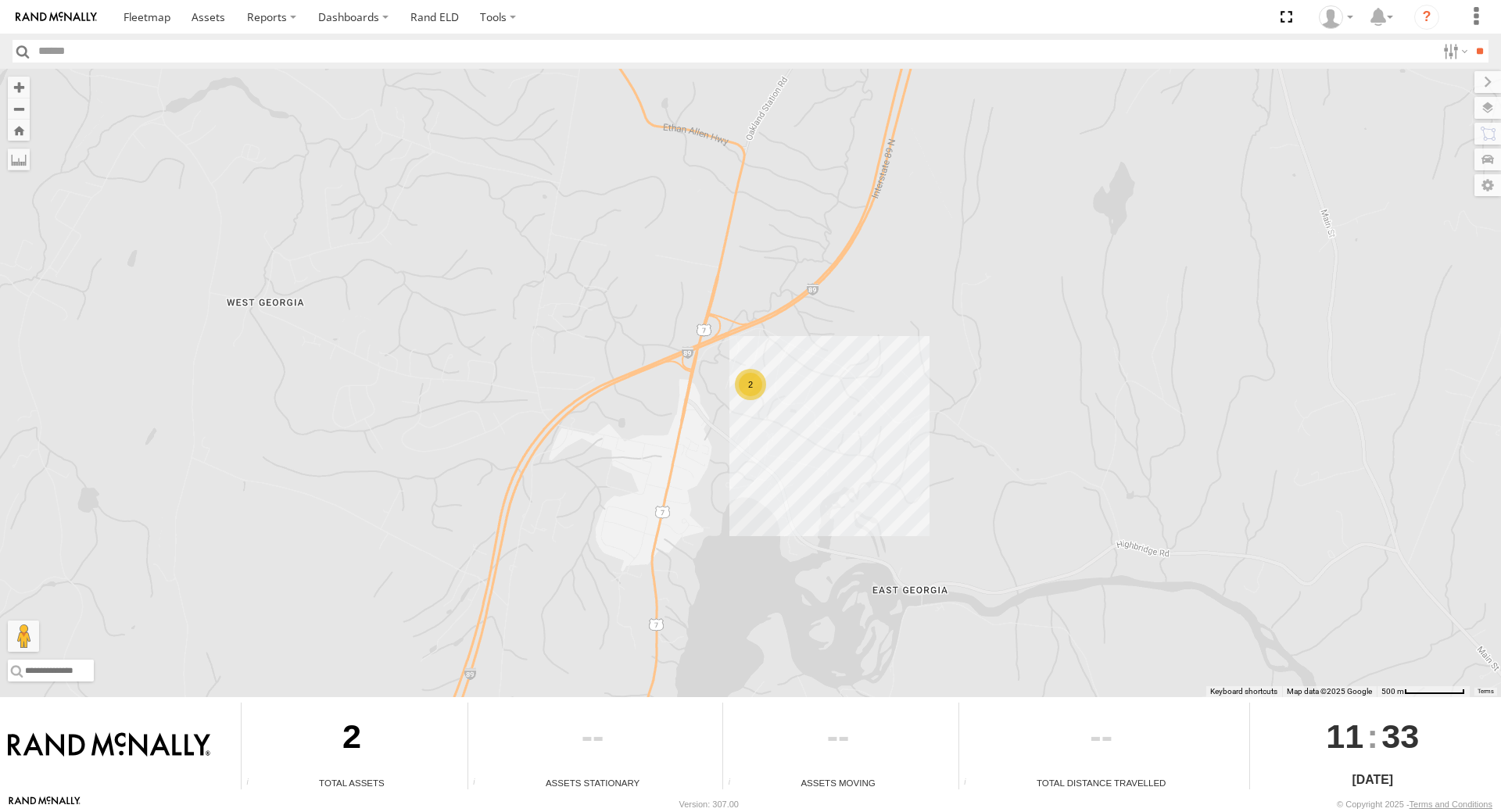
click at [747, 378] on div "2" at bounding box center [750, 385] width 32 height 32
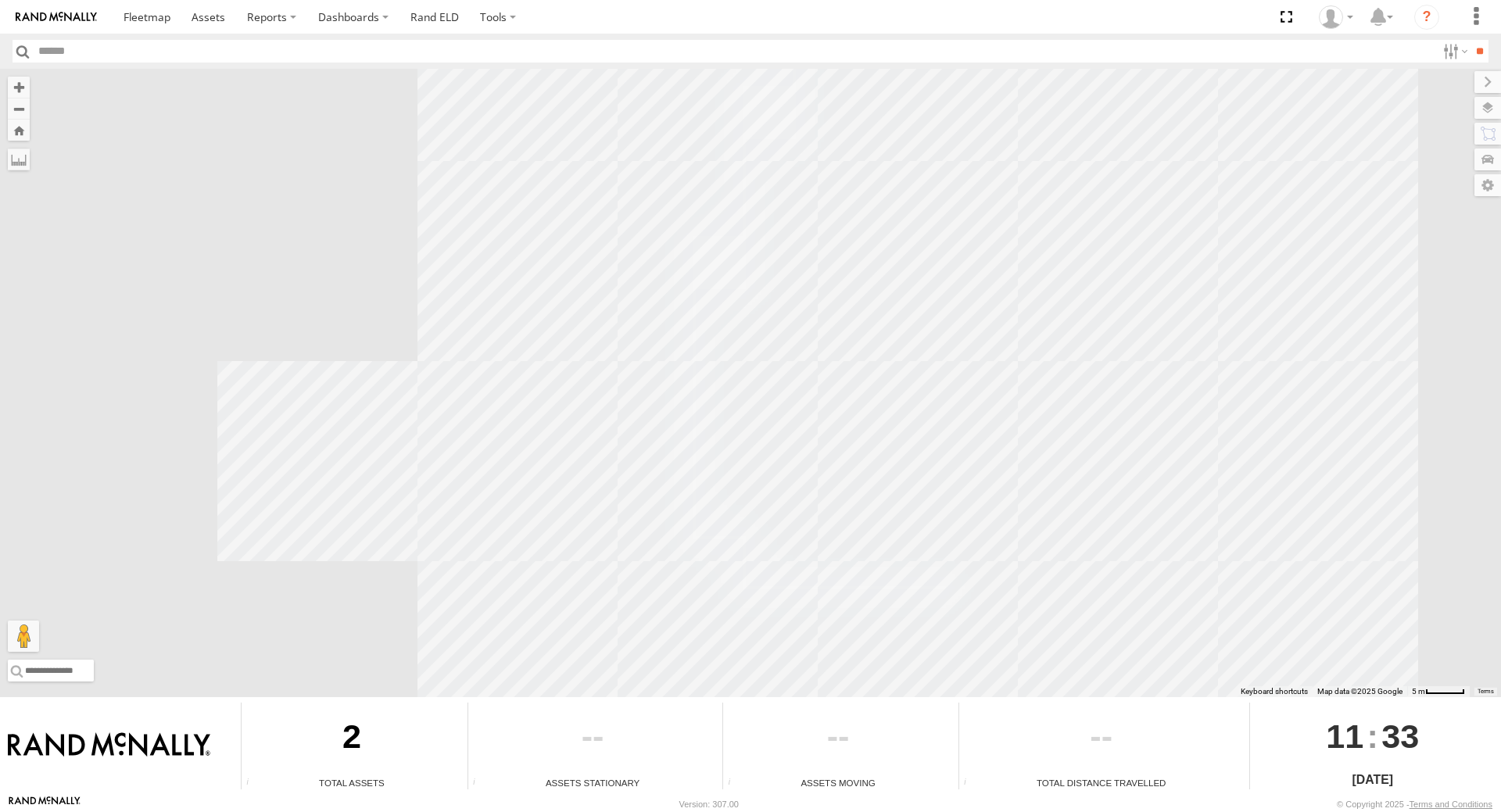
click at [747, 378] on div at bounding box center [750, 382] width 1501 height 628
click at [859, 355] on link at bounding box center [852, 354] width 17 height 11
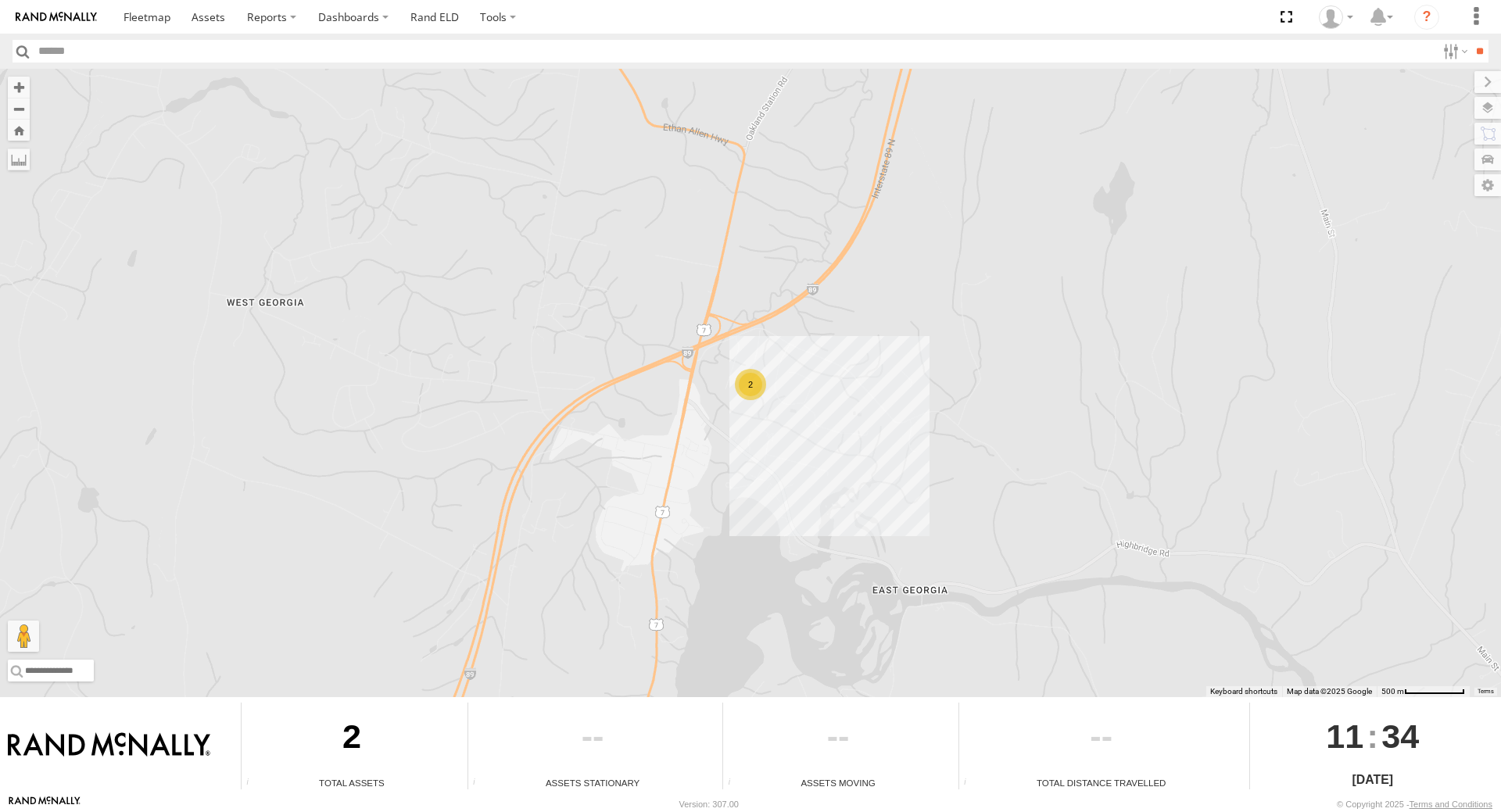
click at [744, 378] on div "2" at bounding box center [750, 385] width 32 height 32
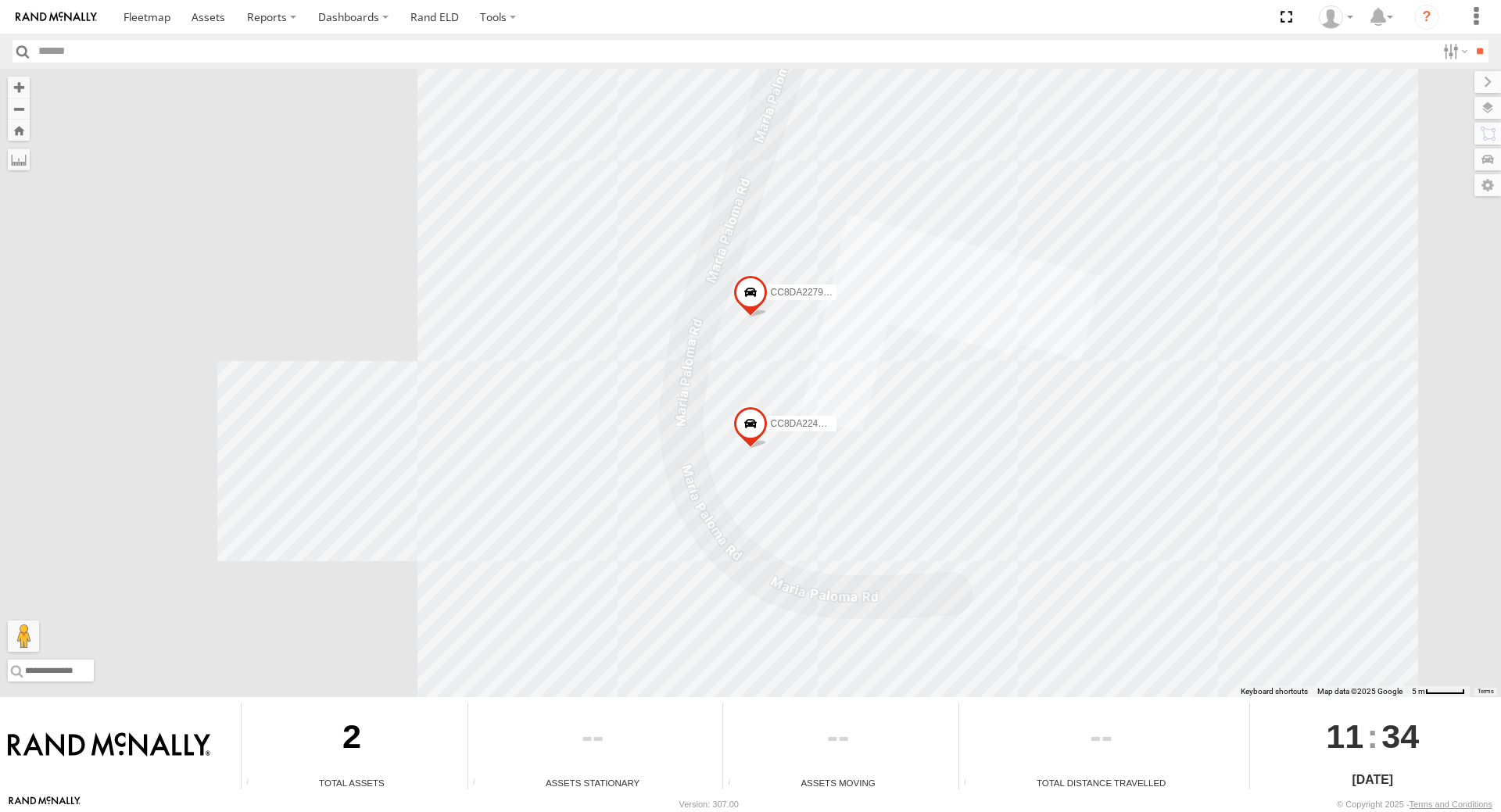
click at [756, 425] on span at bounding box center [750, 428] width 35 height 43
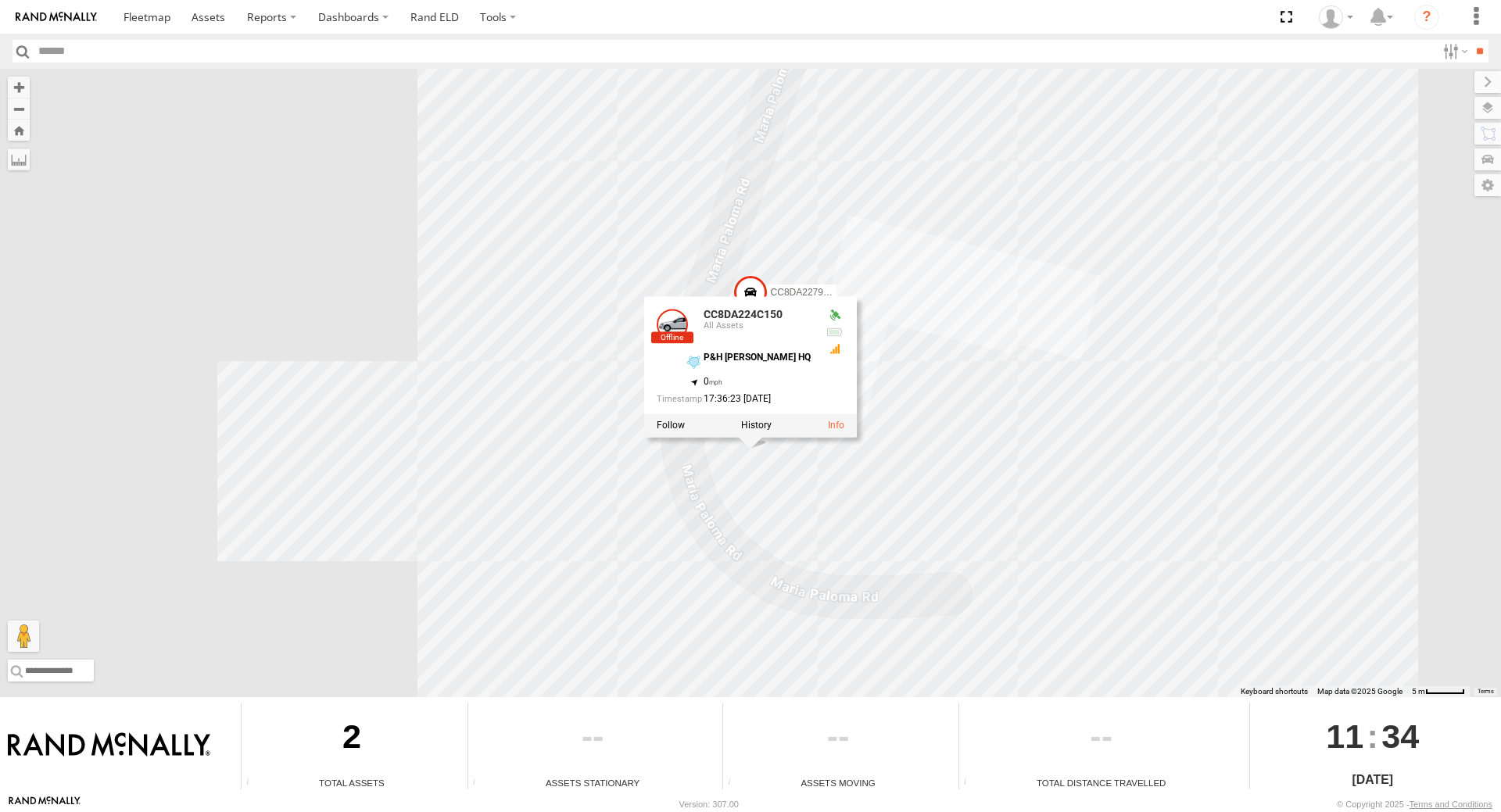
click at [756, 289] on span at bounding box center [750, 297] width 35 height 43
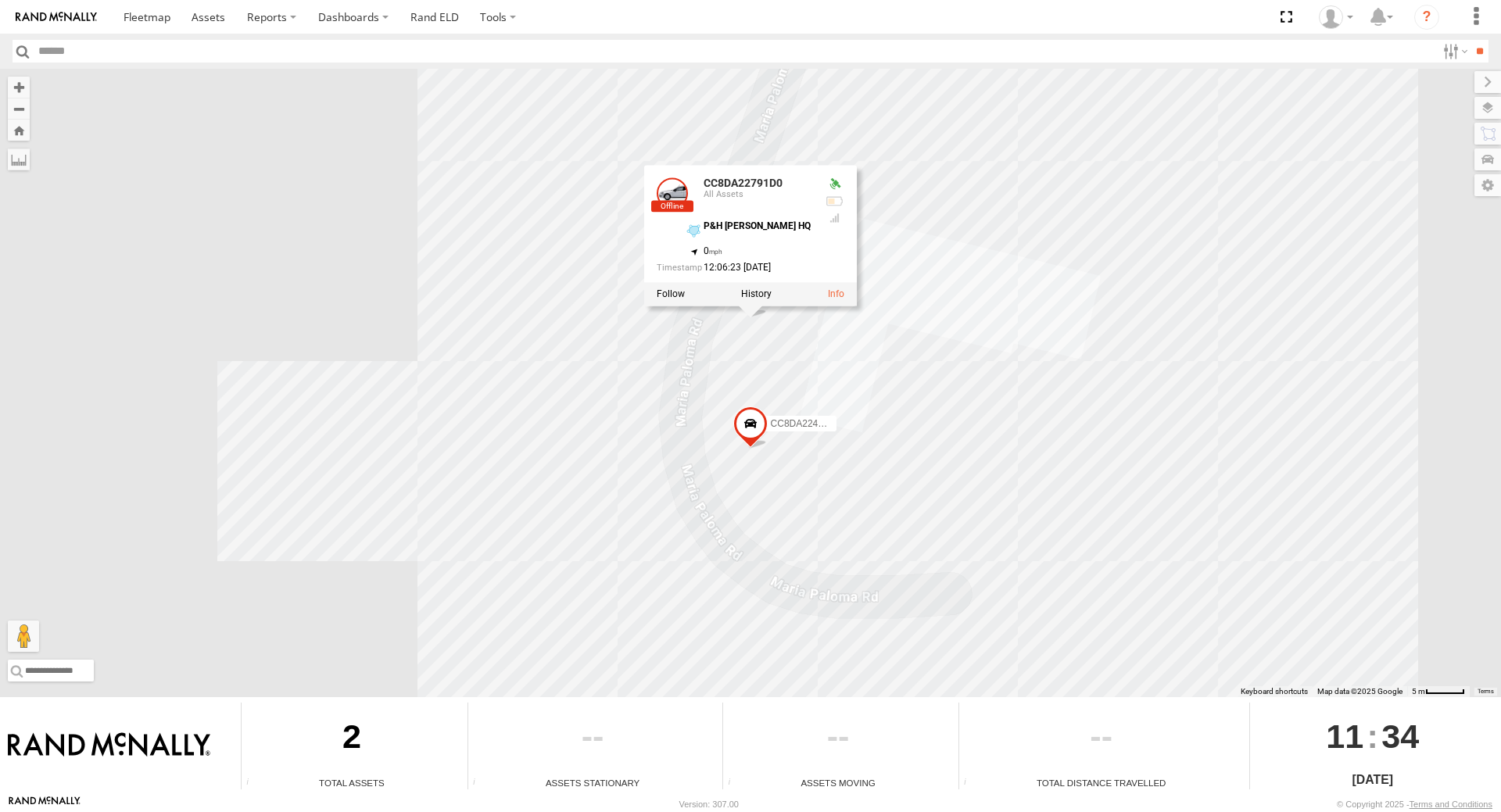
click at [757, 430] on span at bounding box center [750, 428] width 35 height 43
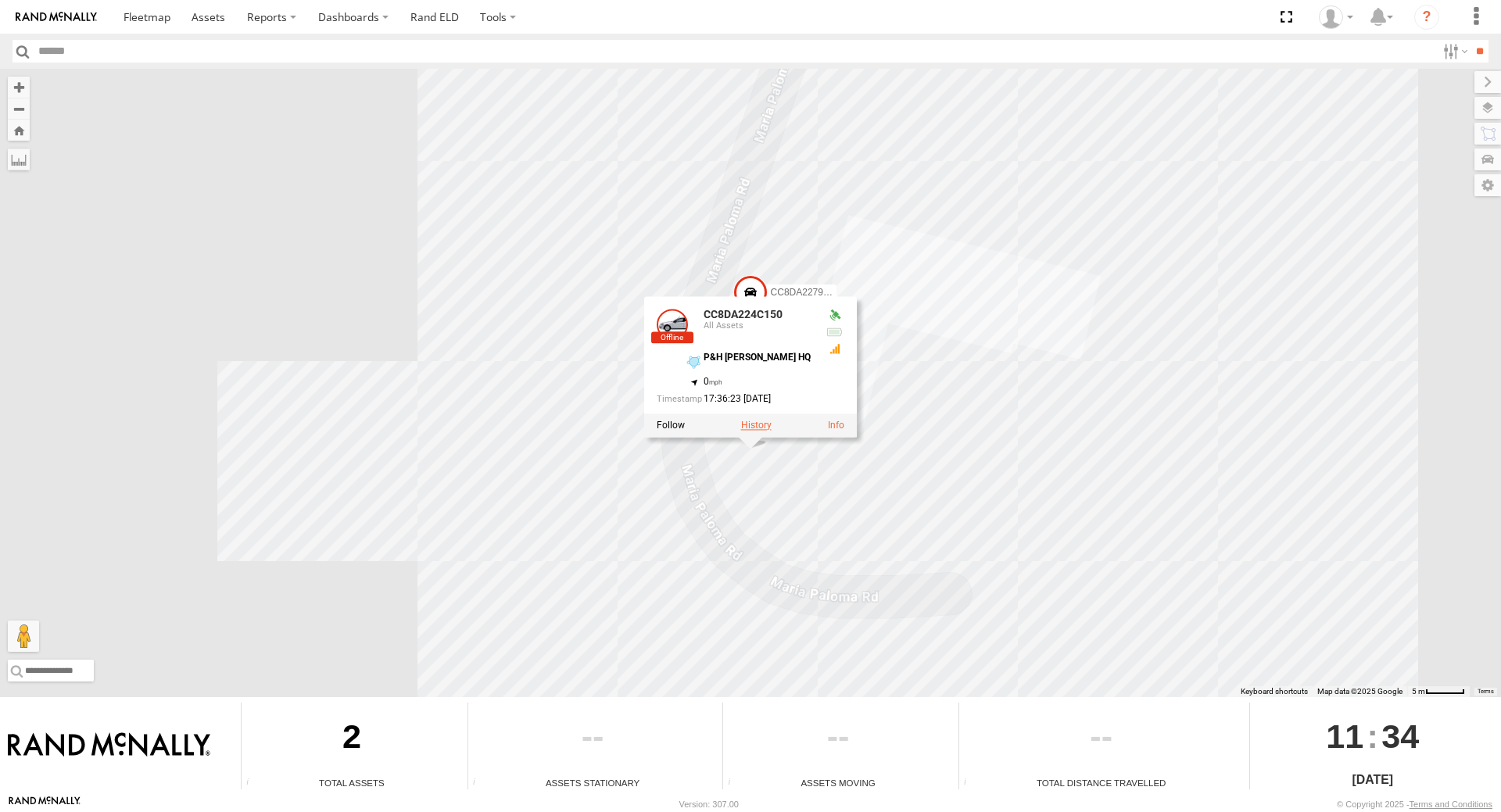
click at [751, 423] on label at bounding box center [756, 425] width 31 height 11
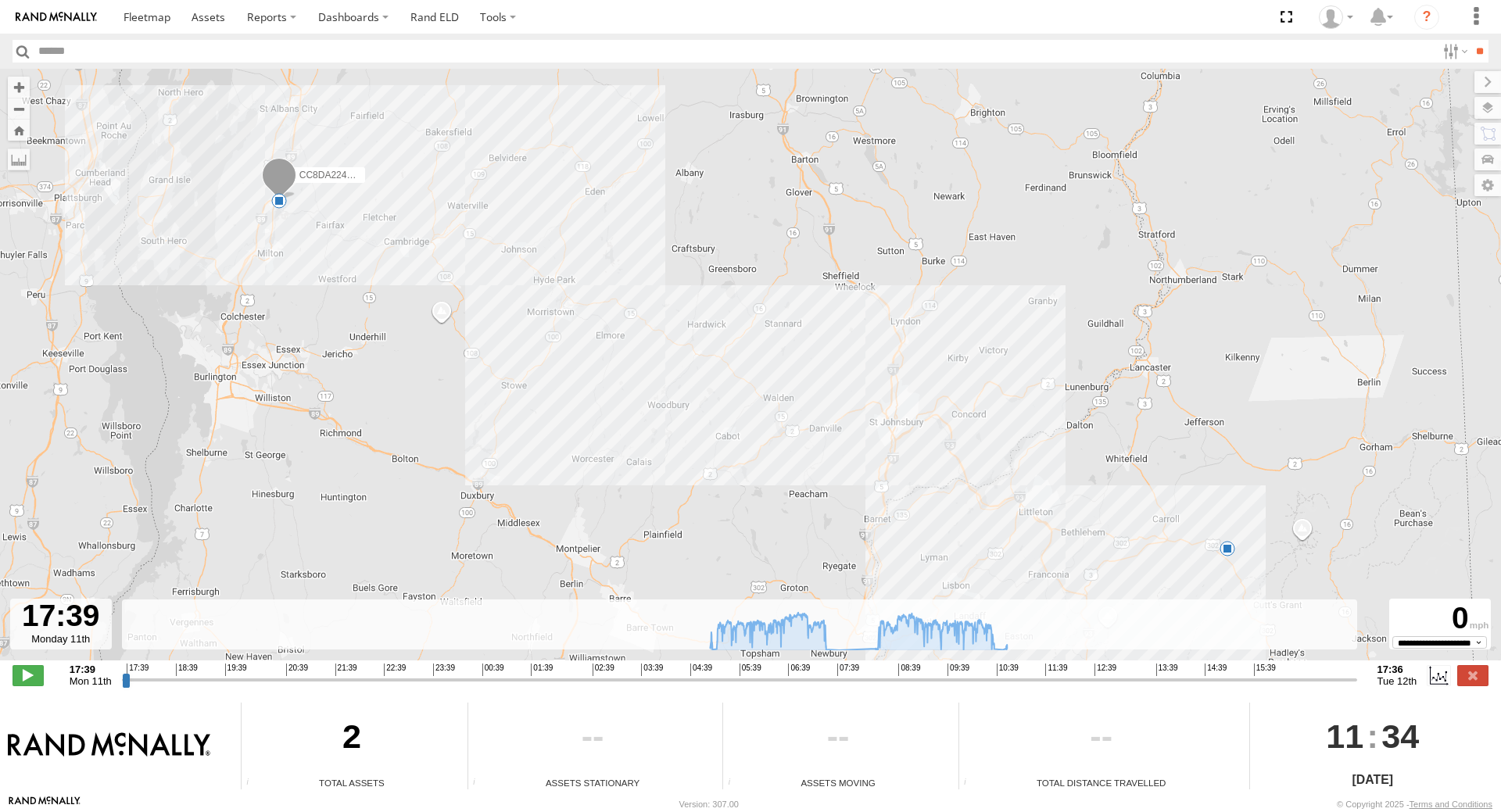
click at [1227, 550] on span at bounding box center [1228, 549] width 16 height 16
click at [242, 672] on input "range" at bounding box center [740, 679] width 1235 height 15
click at [346, 668] on span "21:39" at bounding box center [346, 670] width 22 height 13
click at [650, 669] on span "03:39" at bounding box center [652, 670] width 22 height 13
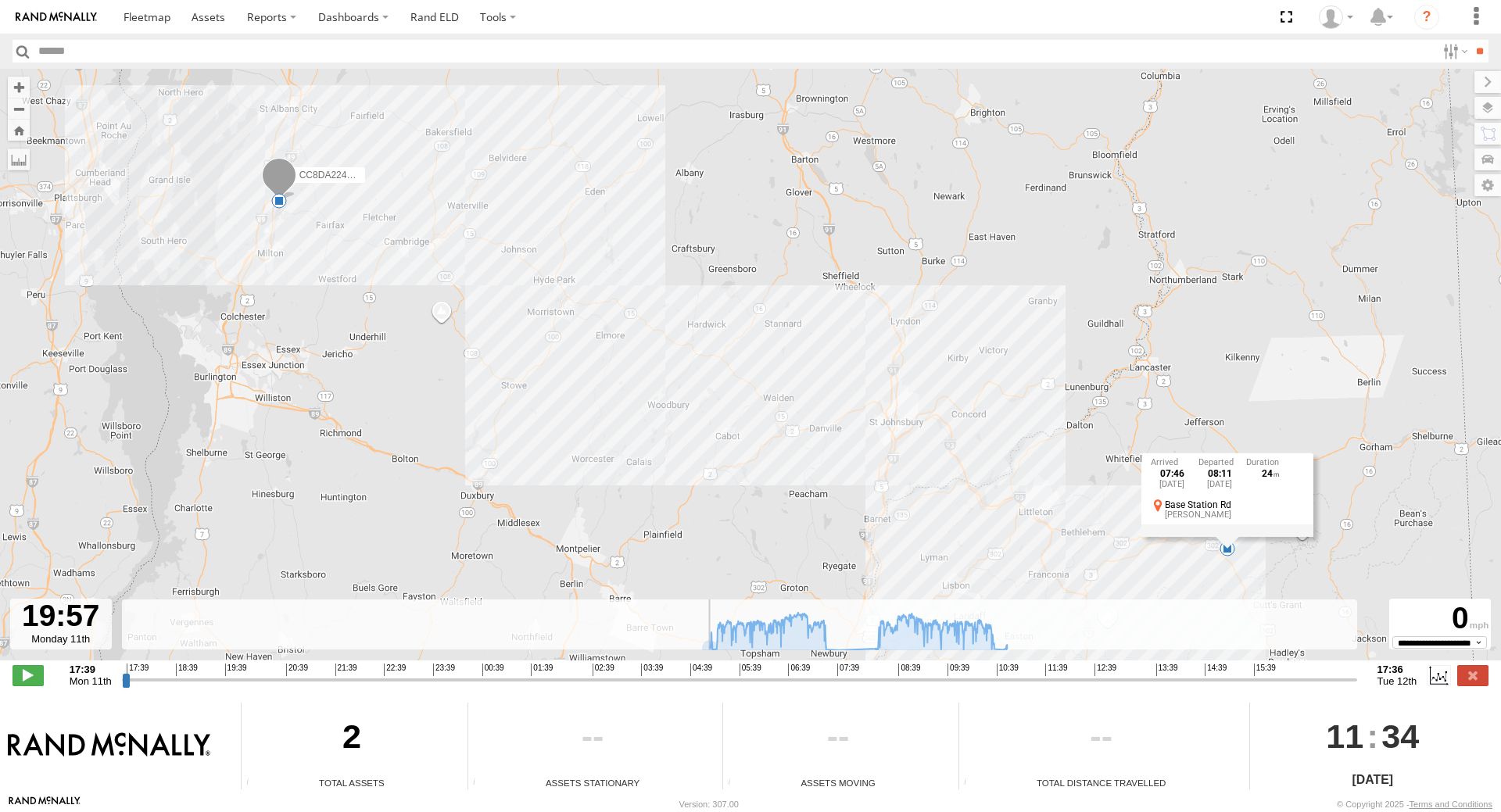
click at [872, 661] on div "**********" at bounding box center [750, 677] width 1501 height 33
click at [867, 665] on div "17:39 18:39 19:39 20:39 21:39 22:39 23:39 00:39 01:39 02:39 03:39 04:39 05:39 0…" at bounding box center [740, 669] width 1225 height 11
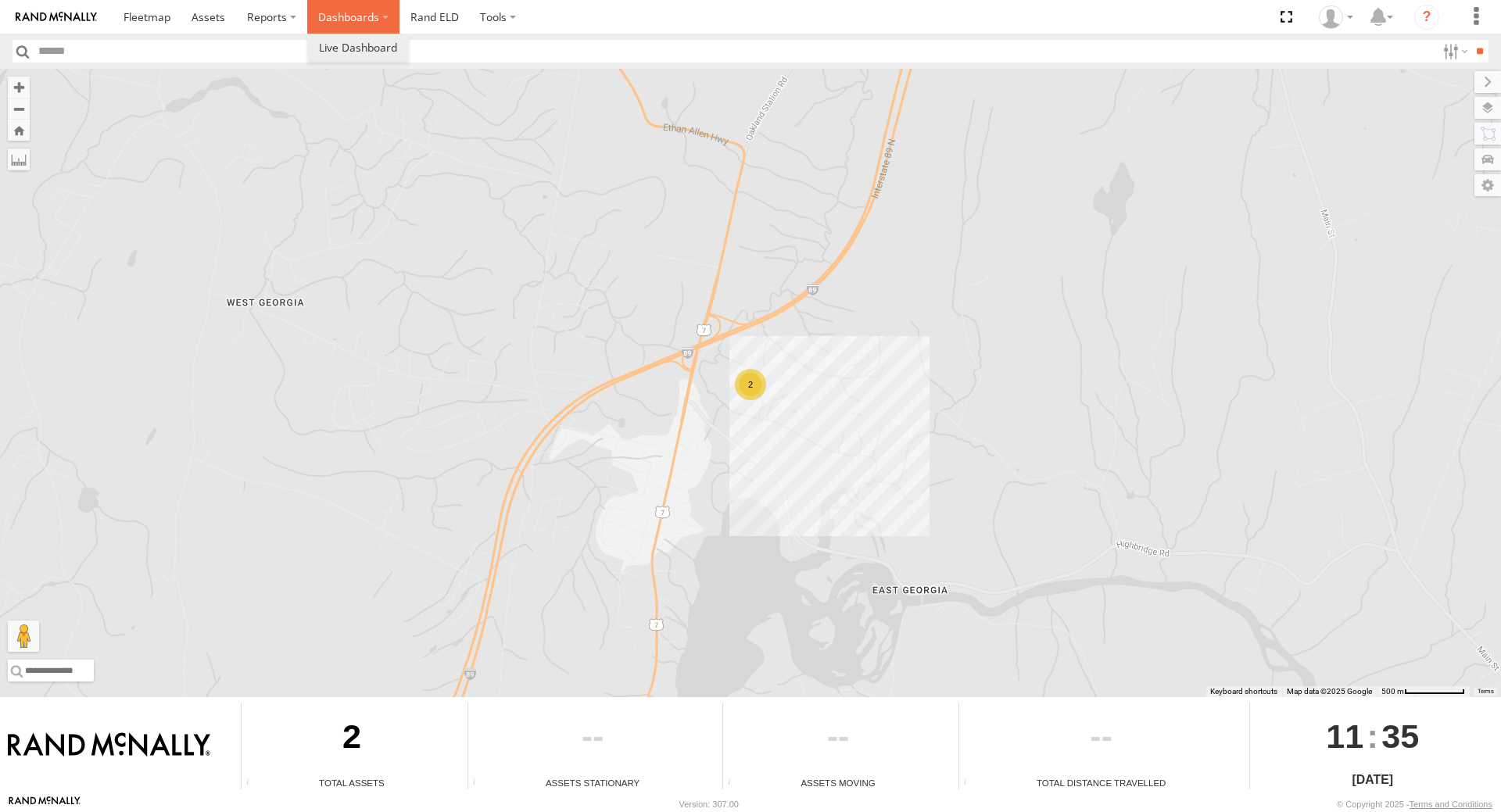
click at [347, 20] on label "Dashboards" at bounding box center [353, 17] width 92 height 34
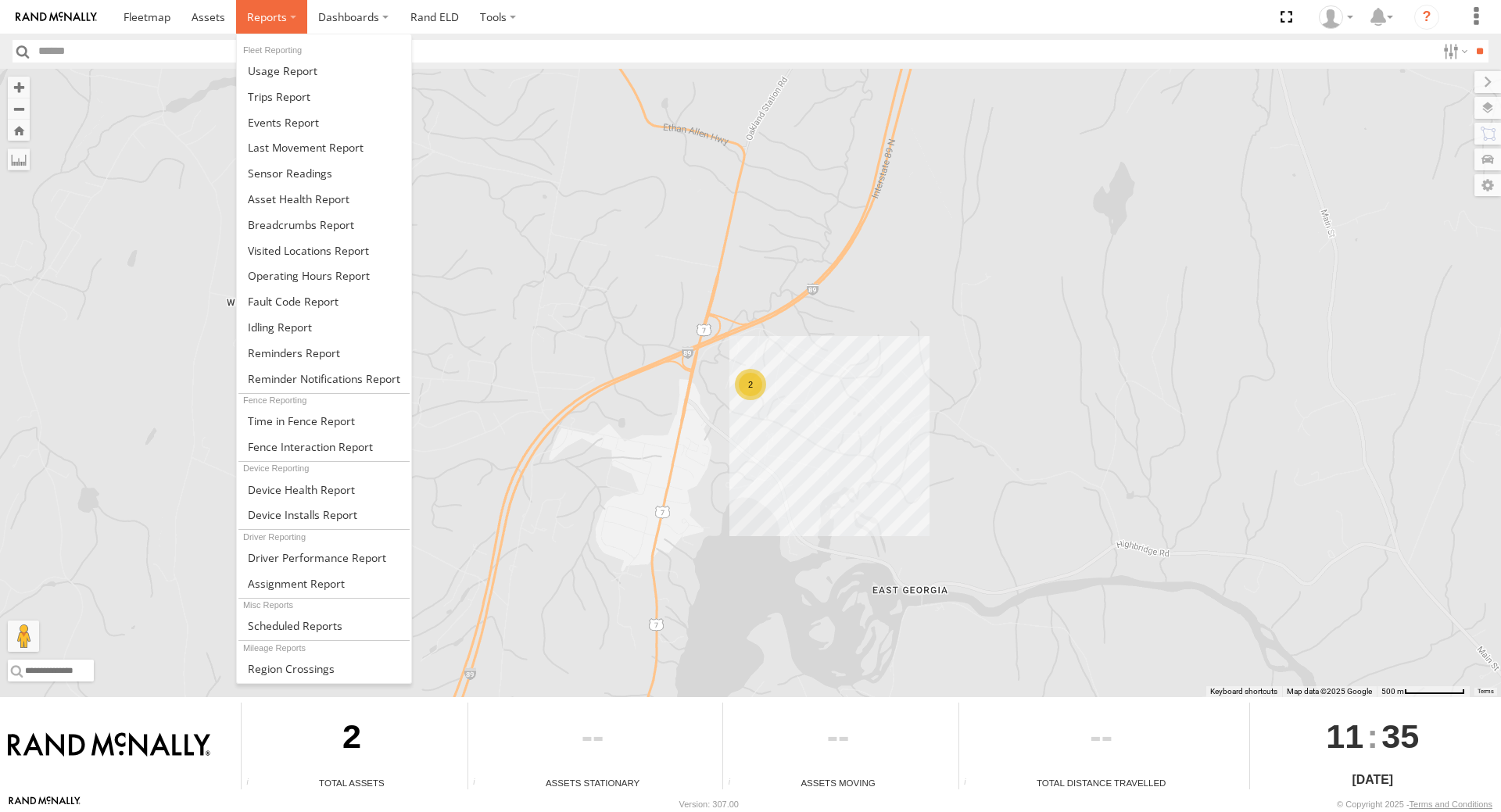
click at [278, 22] on span at bounding box center [267, 16] width 40 height 15
click at [256, 101] on span at bounding box center [279, 96] width 63 height 15
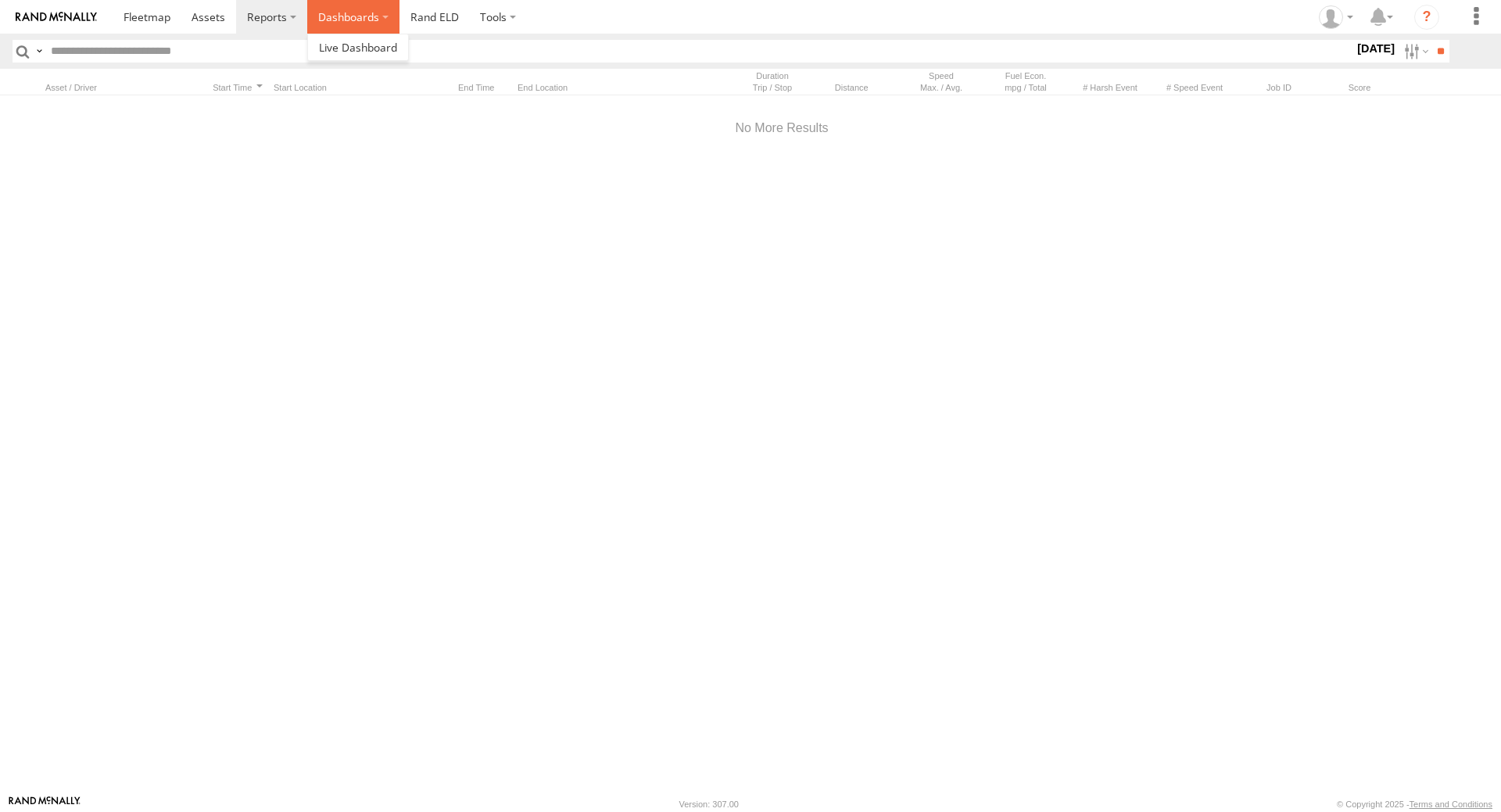
click at [344, 12] on label "Dashboards" at bounding box center [353, 17] width 92 height 34
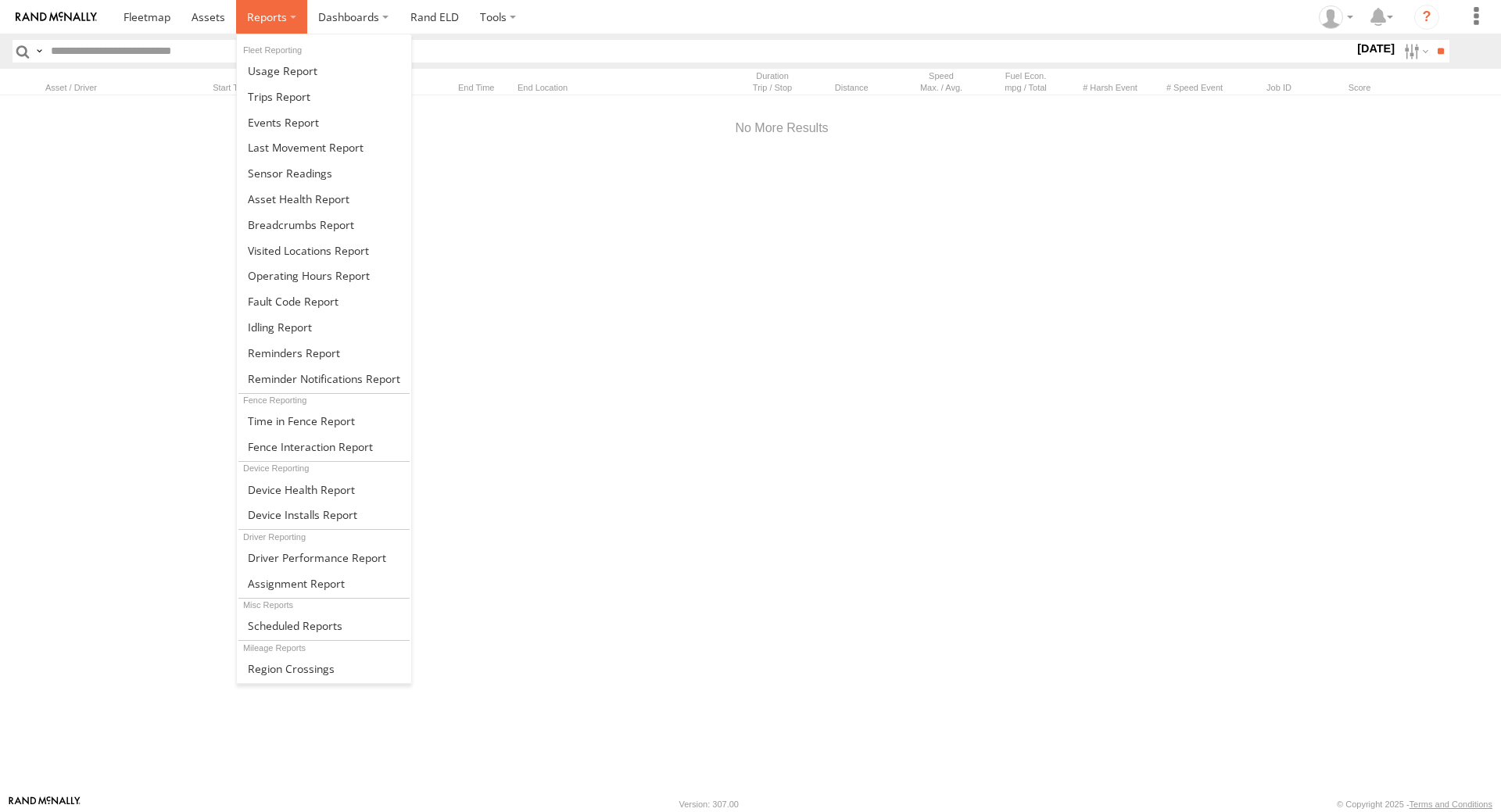
click at [290, 11] on label at bounding box center [272, 17] width 71 height 34
click at [271, 663] on span at bounding box center [291, 668] width 86 height 15
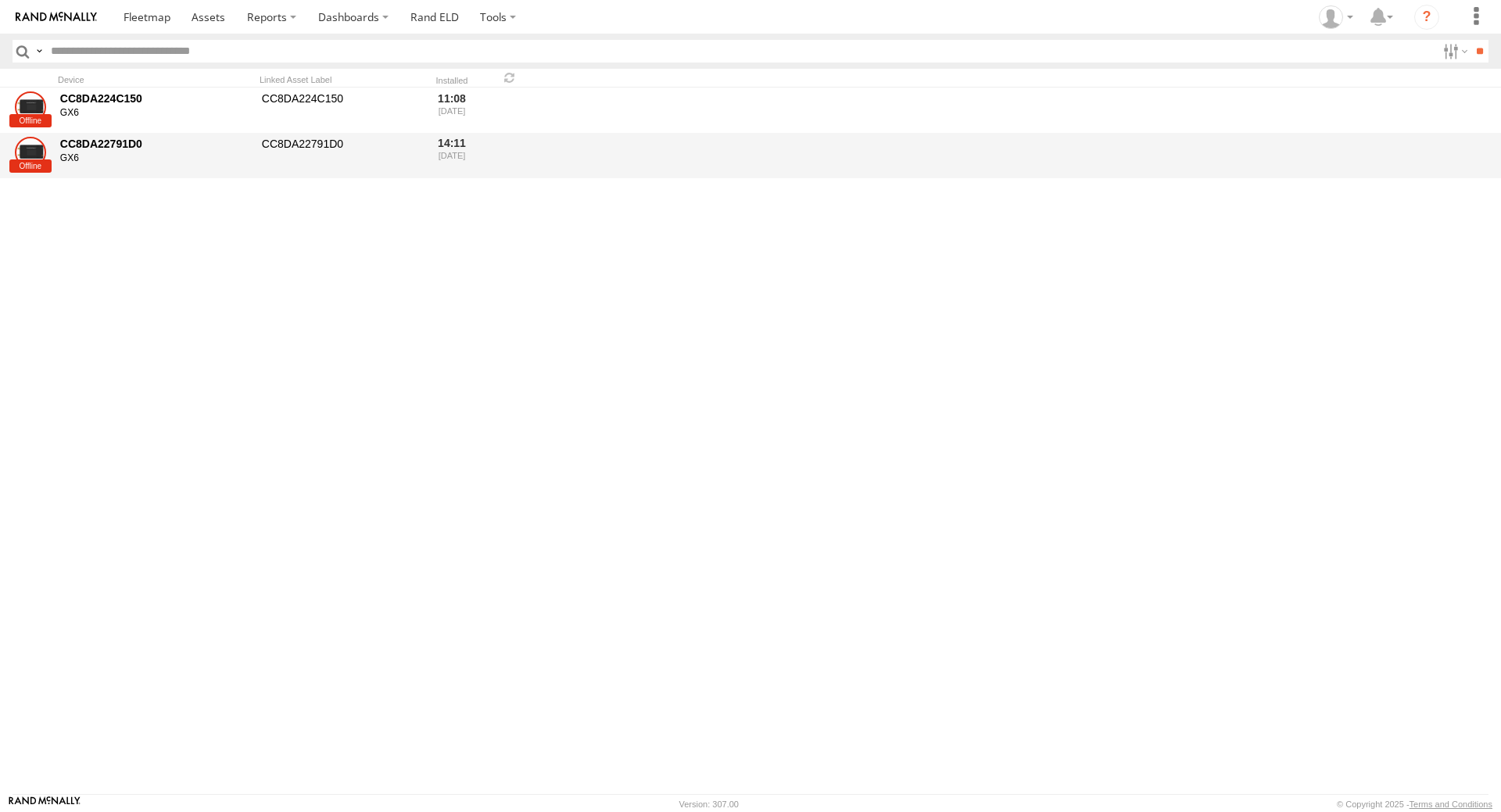
click at [445, 142] on div "14:11 [DATE]" at bounding box center [452, 155] width 60 height 43
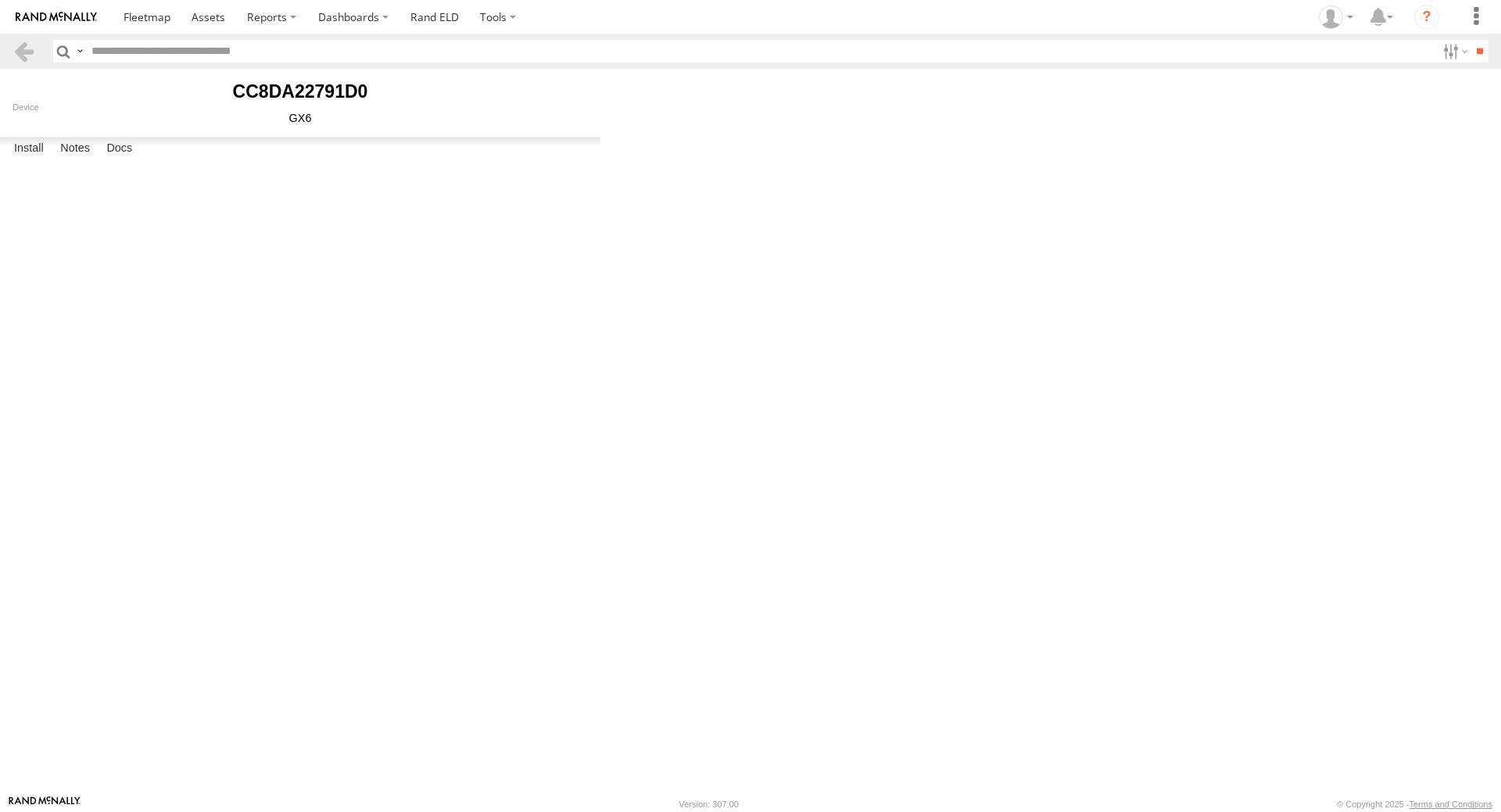
type input "**********"
type input "********"
type input "****"
click at [0, 0] on span at bounding box center [0, 0] width 0 height 0
drag, startPoint x: 28, startPoint y: 52, endPoint x: 32, endPoint y: 13, distance: 39.2
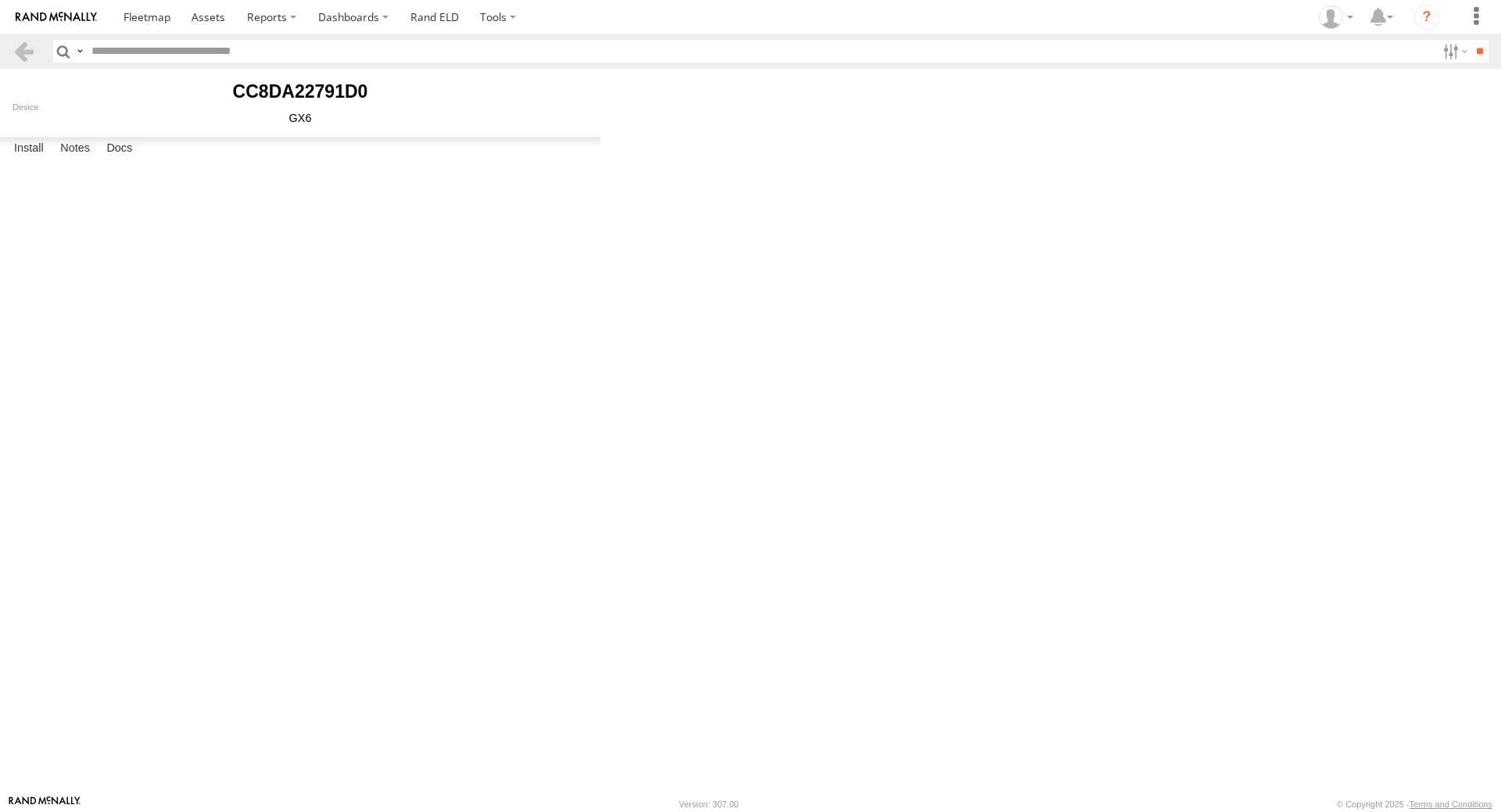
click at [28, 51] on link at bounding box center [24, 51] width 23 height 23
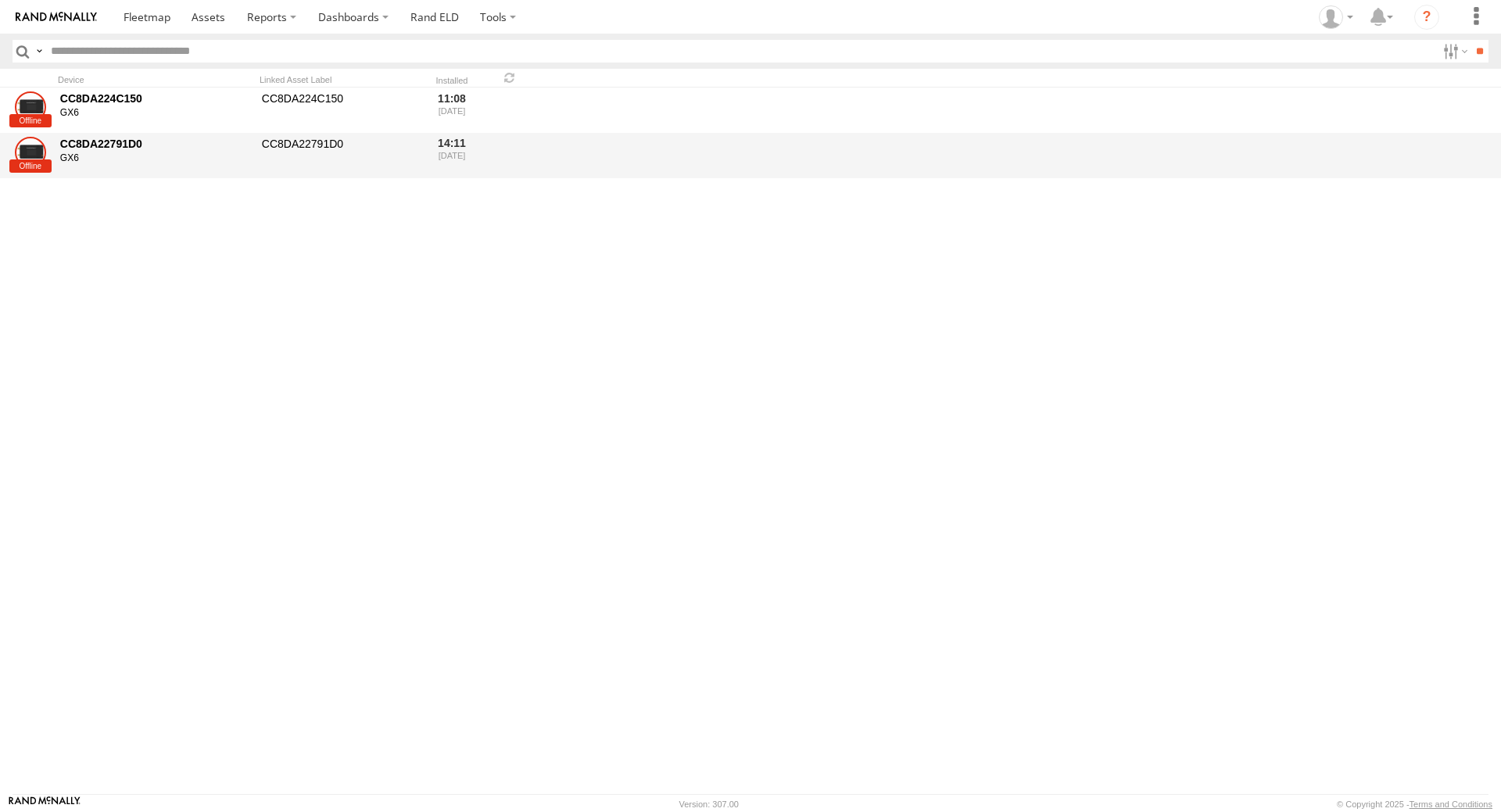
drag, startPoint x: 275, startPoint y: 134, endPoint x: 65, endPoint y: 148, distance: 210.5
click at [65, 148] on div "CC8DA22791D0" at bounding box center [156, 144] width 191 height 14
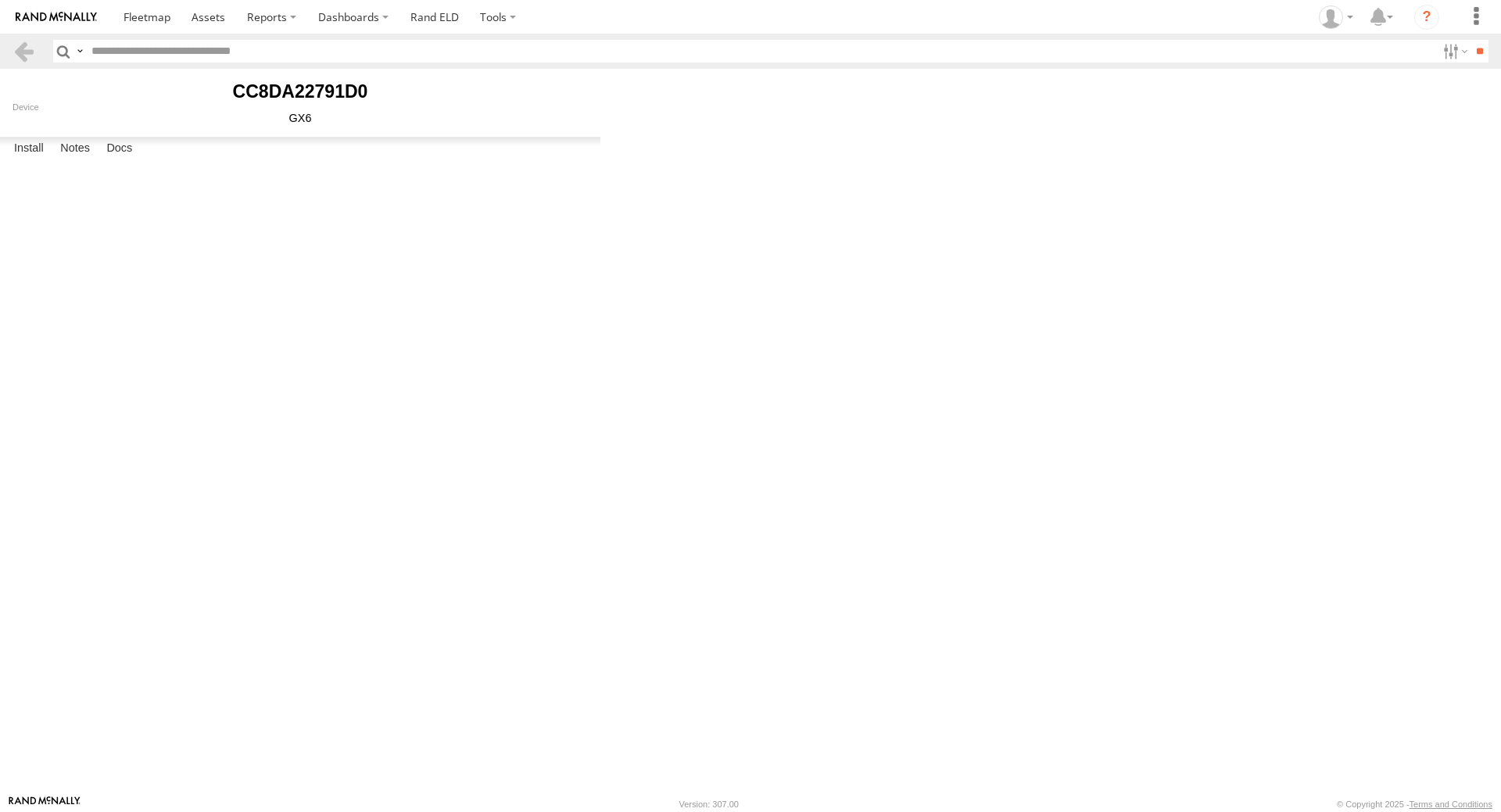
click at [0, 0] on span at bounding box center [0, 0] width 0 height 0
click at [407, 19] on link "Rand ELD" at bounding box center [434, 17] width 70 height 34
click at [13, 48] on link at bounding box center [24, 51] width 23 height 23
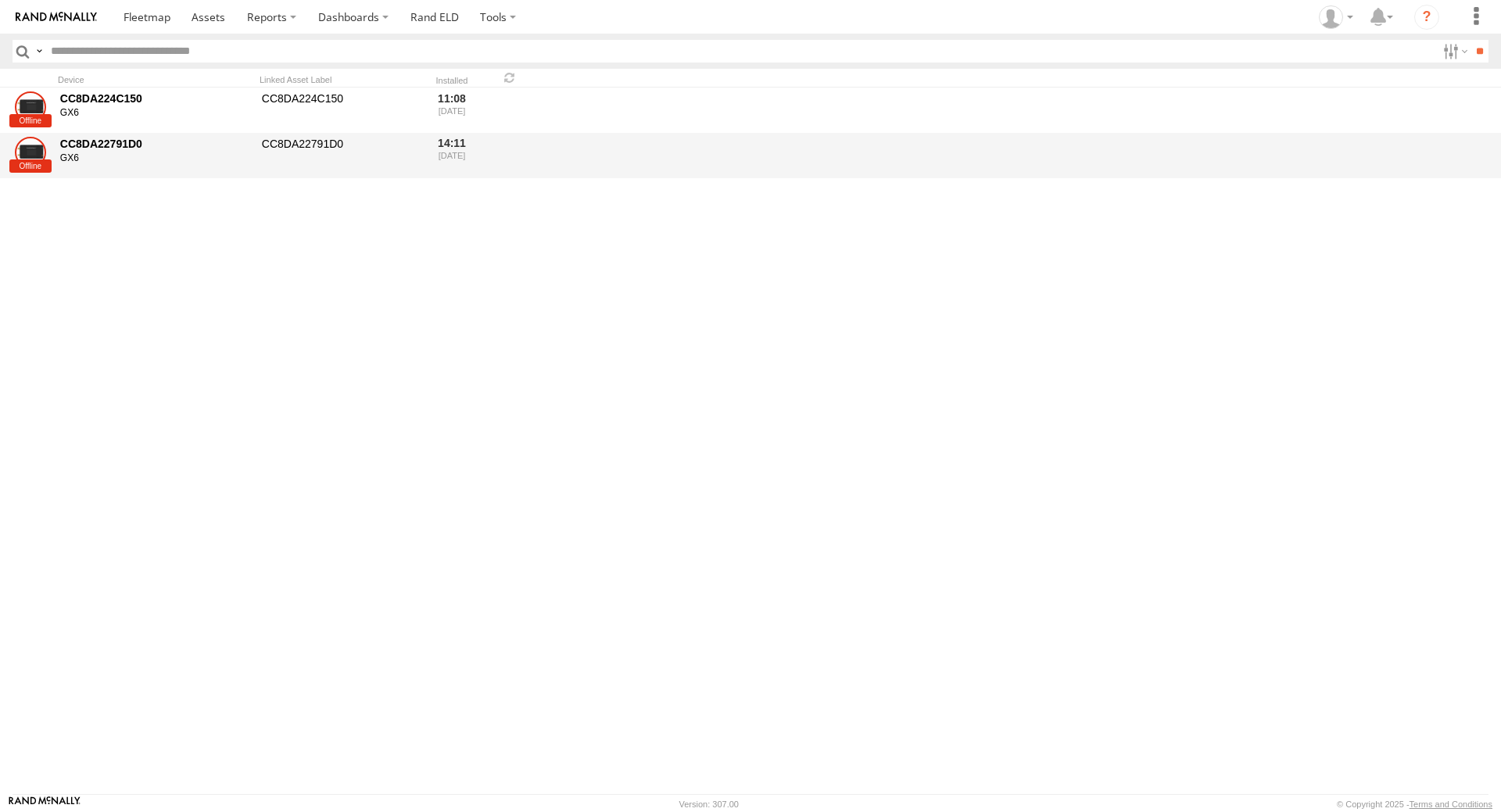
click at [317, 143] on div "CC8DA22791D0" at bounding box center [338, 155] width 157 height 43
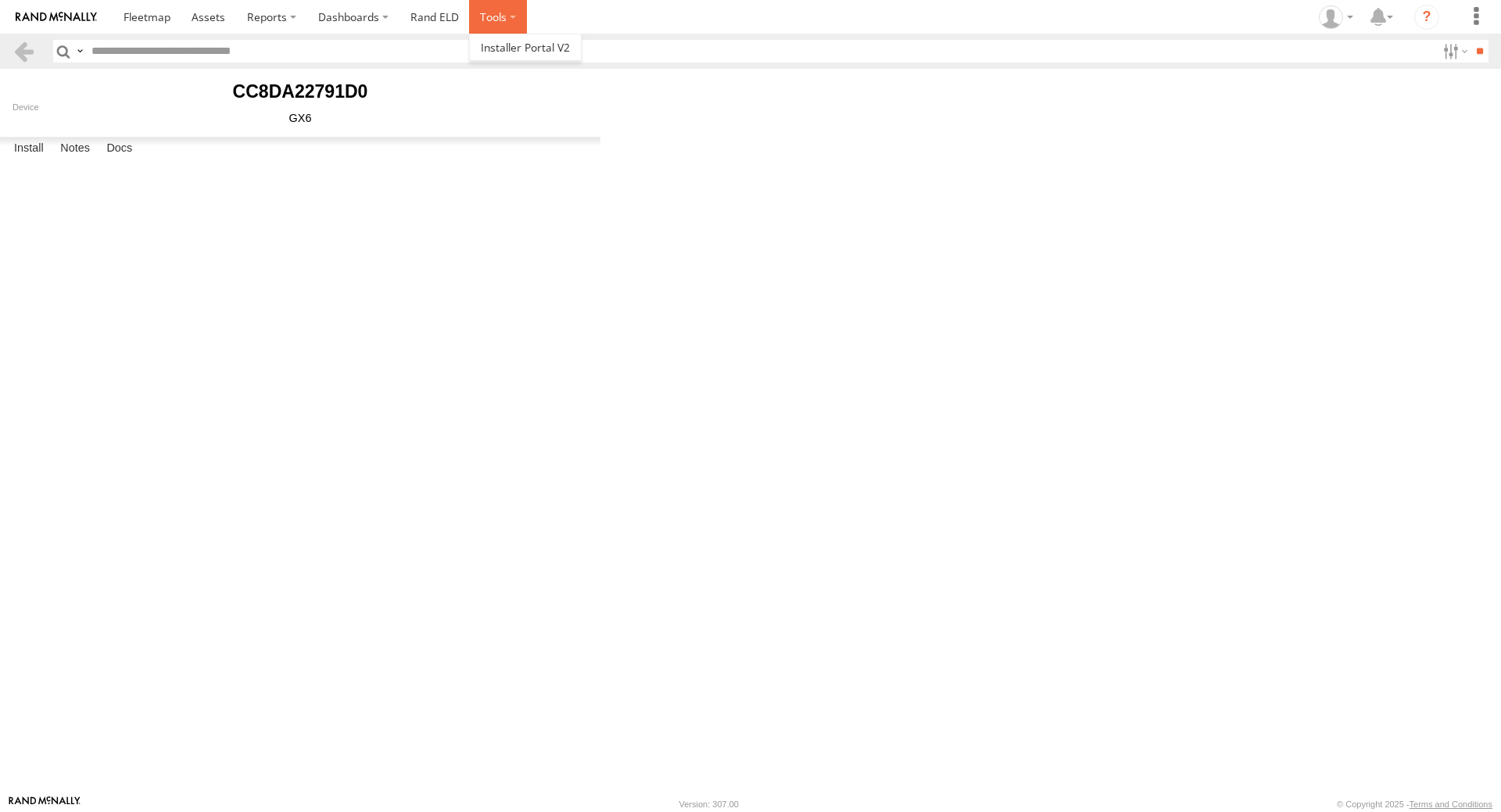
click at [514, 16] on label at bounding box center [498, 17] width 58 height 34
click at [504, 46] on span at bounding box center [525, 47] width 89 height 15
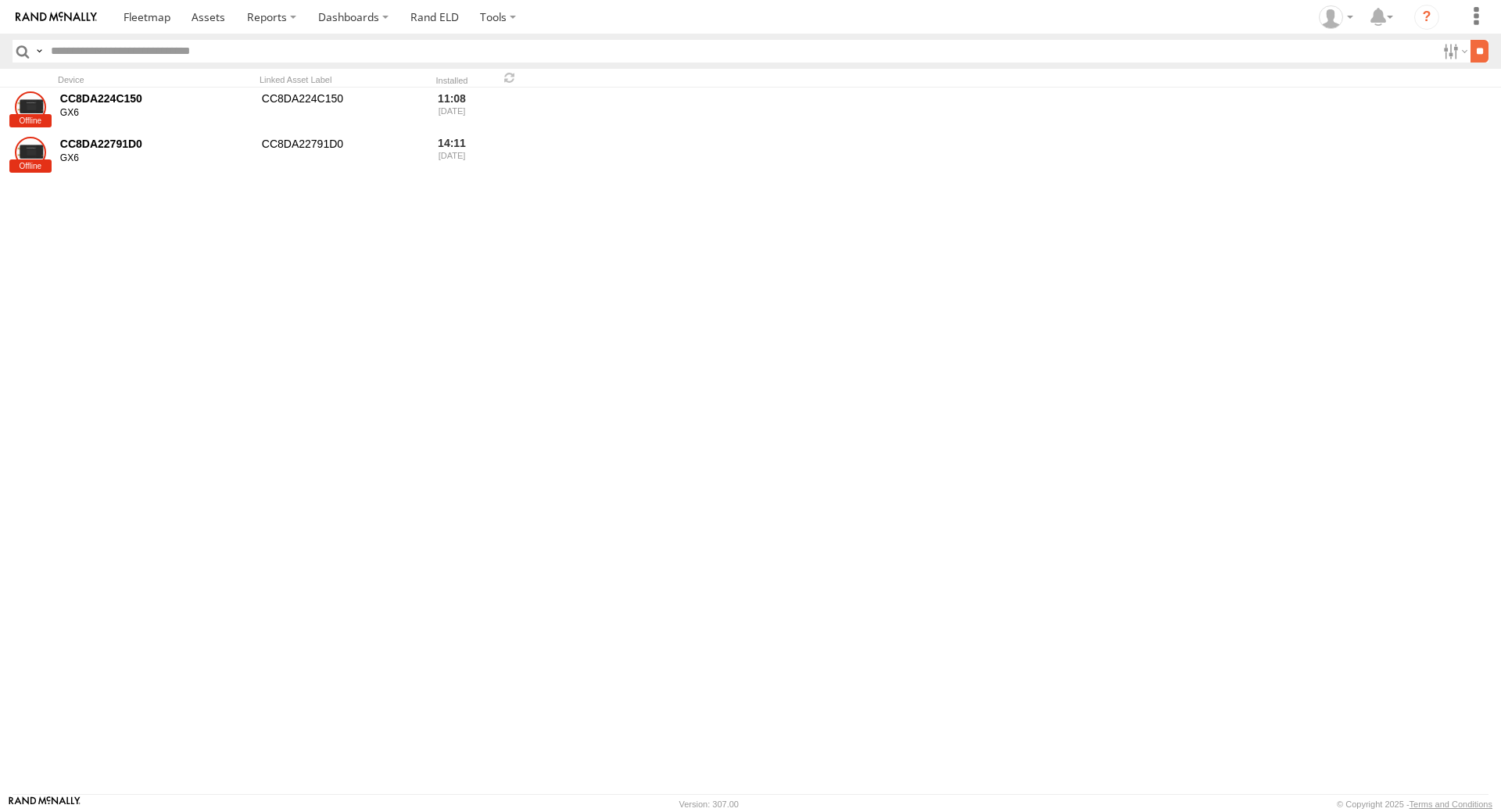
click at [1472, 57] on input "**" at bounding box center [1479, 51] width 18 height 23
click at [1475, 9] on label at bounding box center [1476, 17] width 35 height 34
click at [1339, 9] on icon at bounding box center [1331, 18] width 24 height 24
